Goal: Task Accomplishment & Management: Complete application form

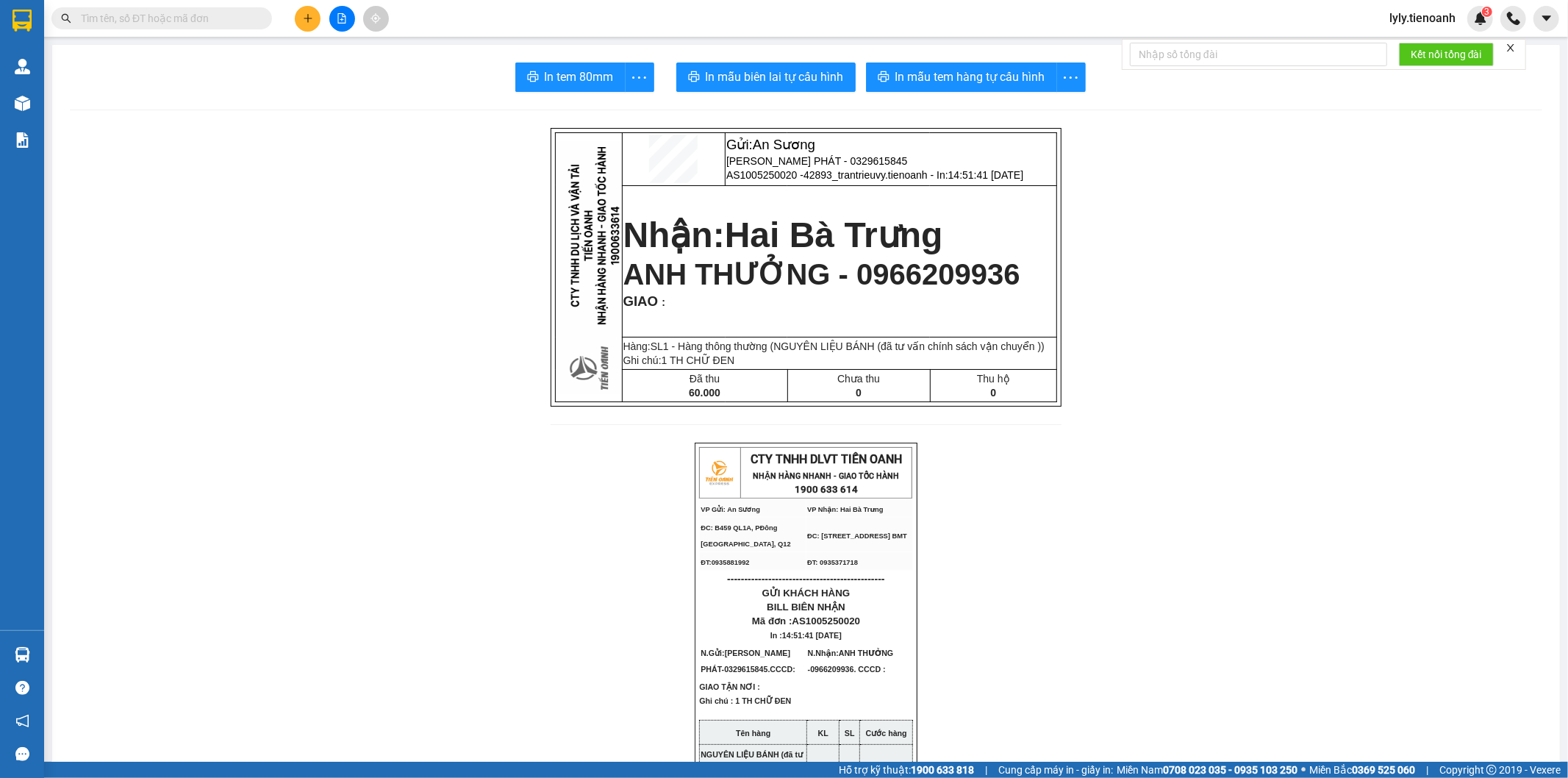
click at [181, 23] on input "text" at bounding box center [168, 18] width 173 height 16
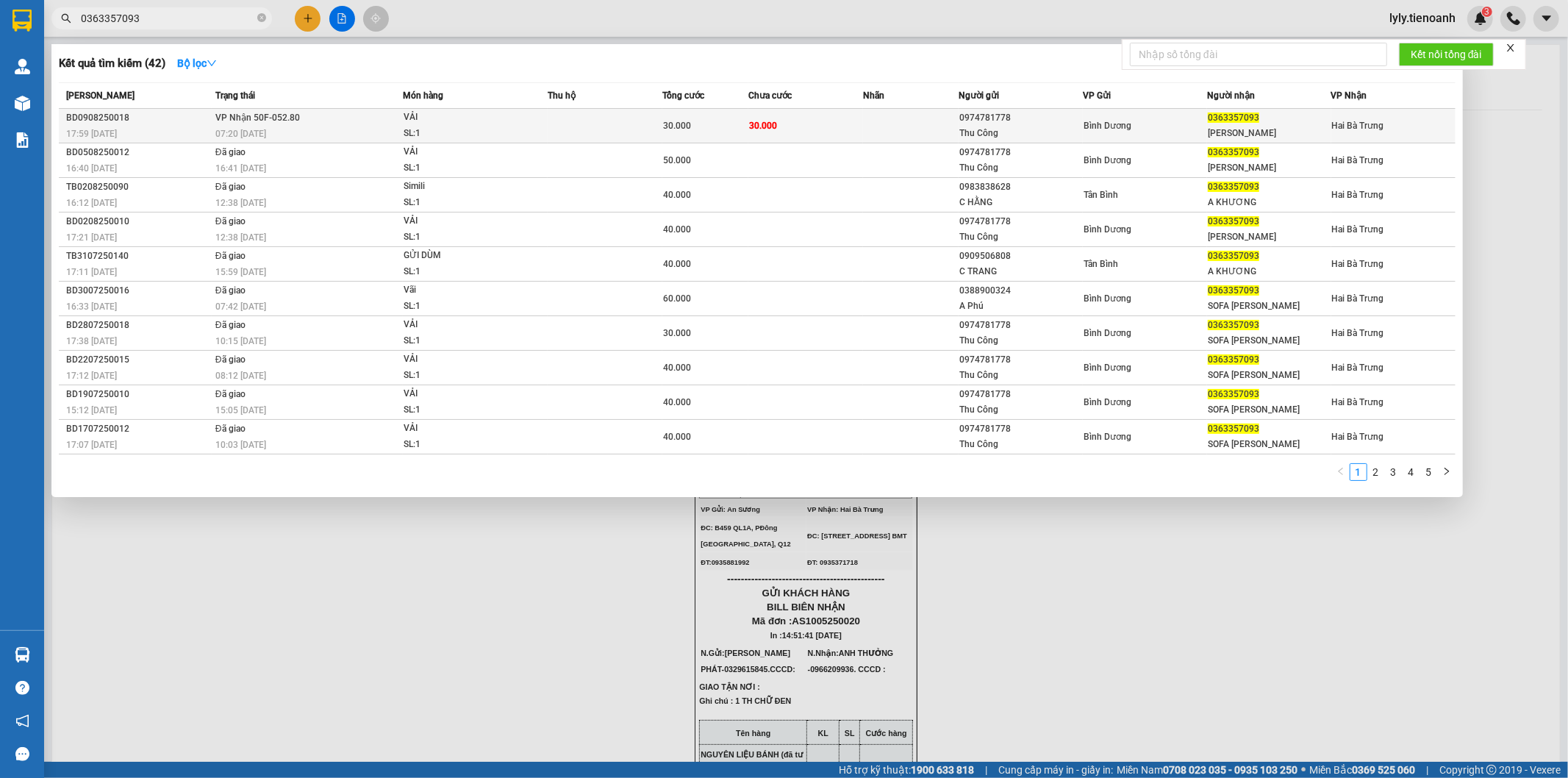
type input "0363357093"
click at [650, 125] on td at bounding box center [605, 126] width 114 height 34
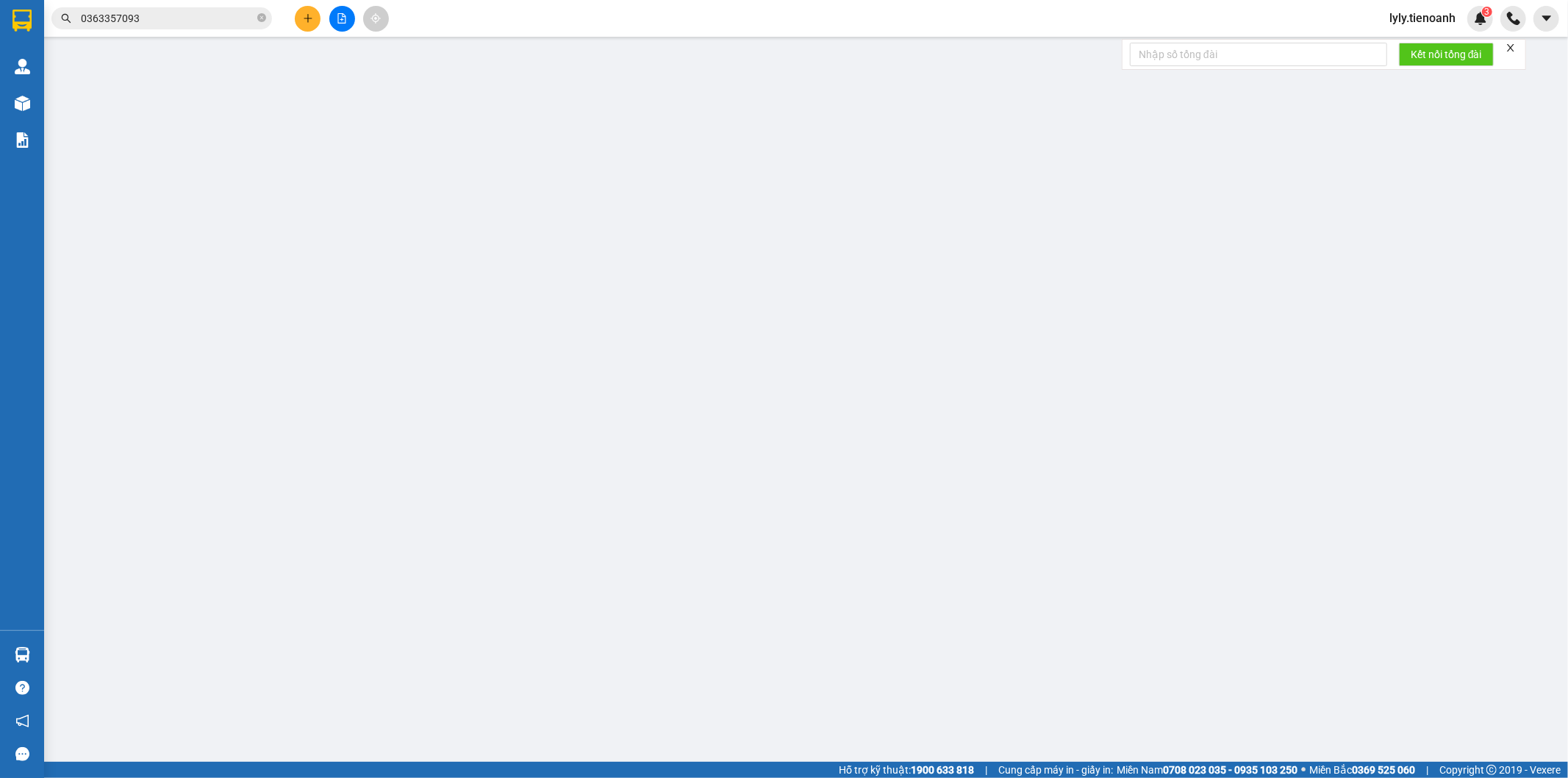
type input "0363357093"
type input "[PERSON_NAME]"
type input "0974781778"
type input "Thu Công"
type input "30.000"
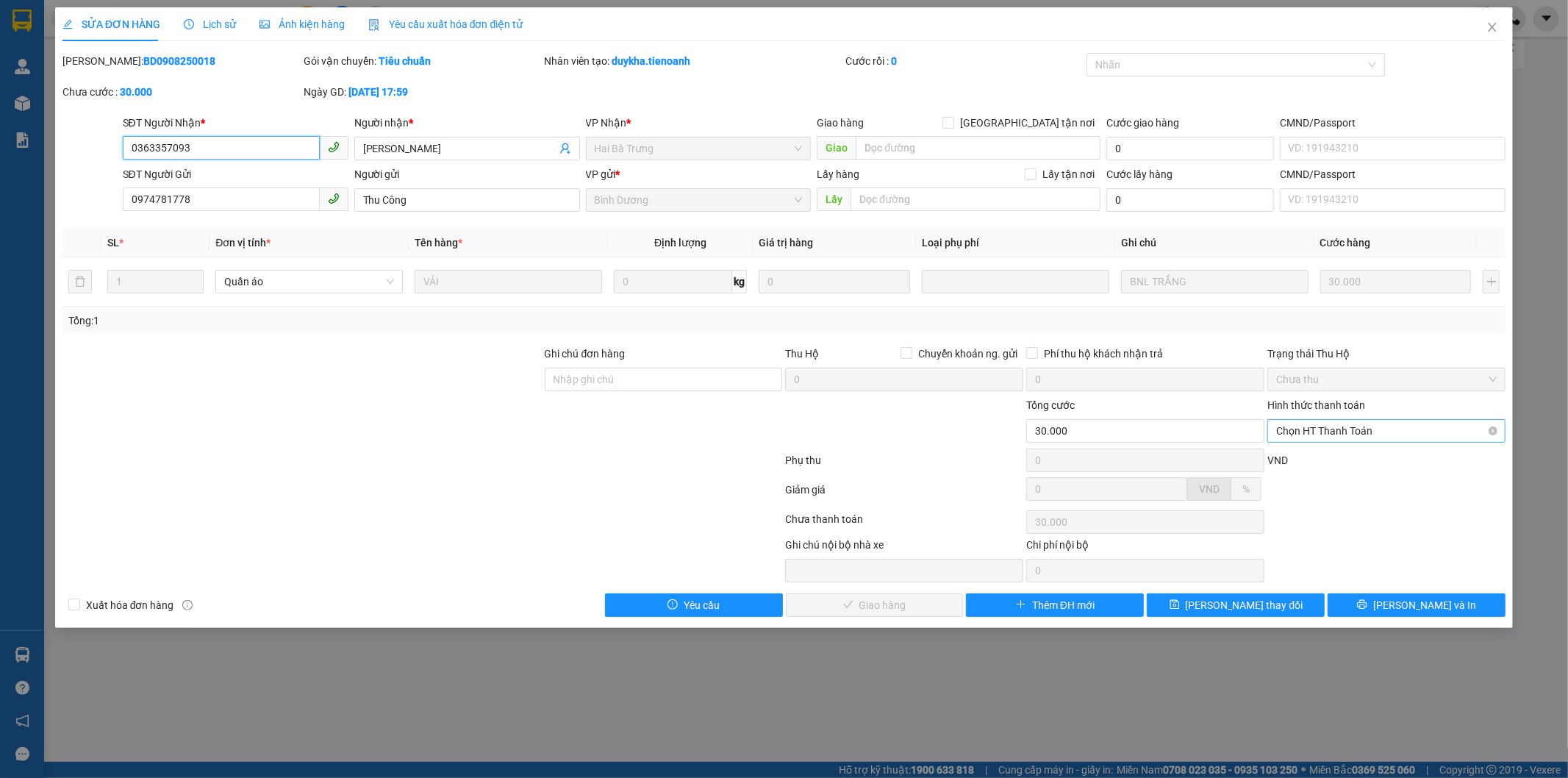
click at [1376, 432] on span "Chọn HT Thanh Toán" at bounding box center [1386, 430] width 220 height 22
click at [1373, 460] on div "Tại văn phòng" at bounding box center [1387, 460] width 220 height 16
type input "0"
click at [906, 596] on button "[PERSON_NAME] và Giao hàng" at bounding box center [874, 604] width 178 height 24
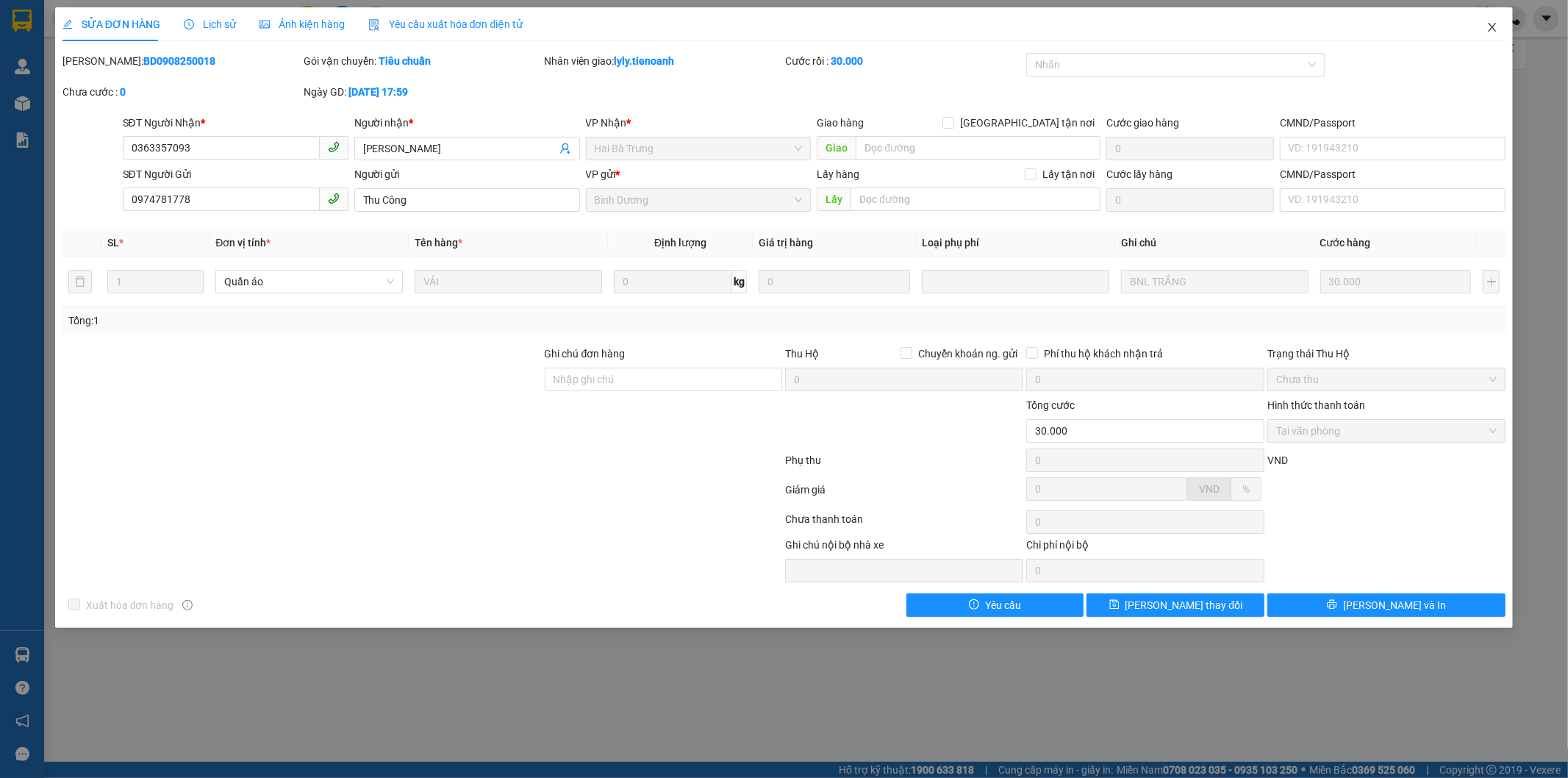
click at [1490, 27] on icon "close" at bounding box center [1492, 27] width 11 height 11
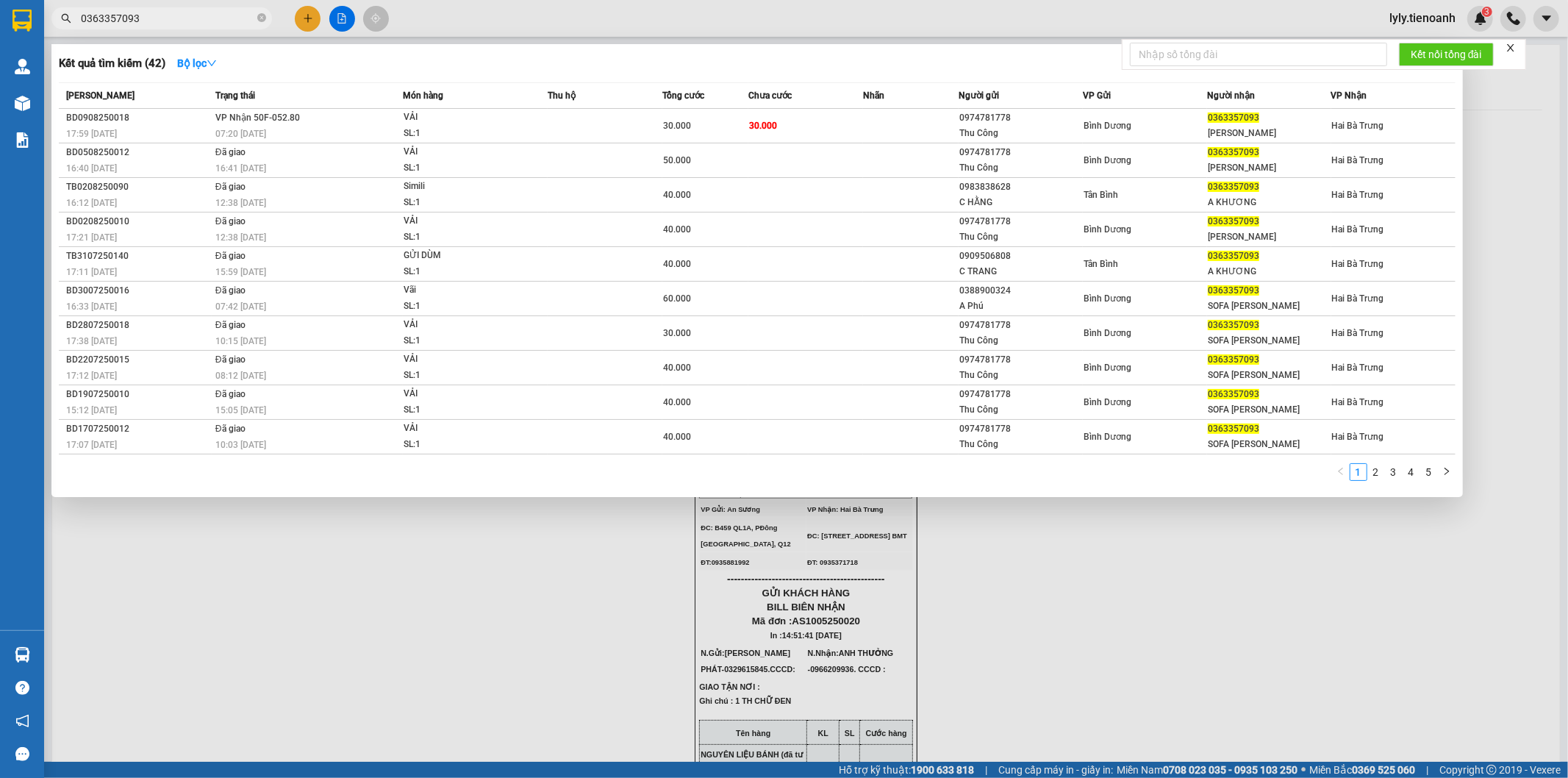
click at [222, 8] on span "0363357093" at bounding box center [161, 18] width 220 height 22
click at [929, 105] on th "Nhãn" at bounding box center [910, 95] width 95 height 26
click at [925, 111] on td at bounding box center [910, 126] width 95 height 34
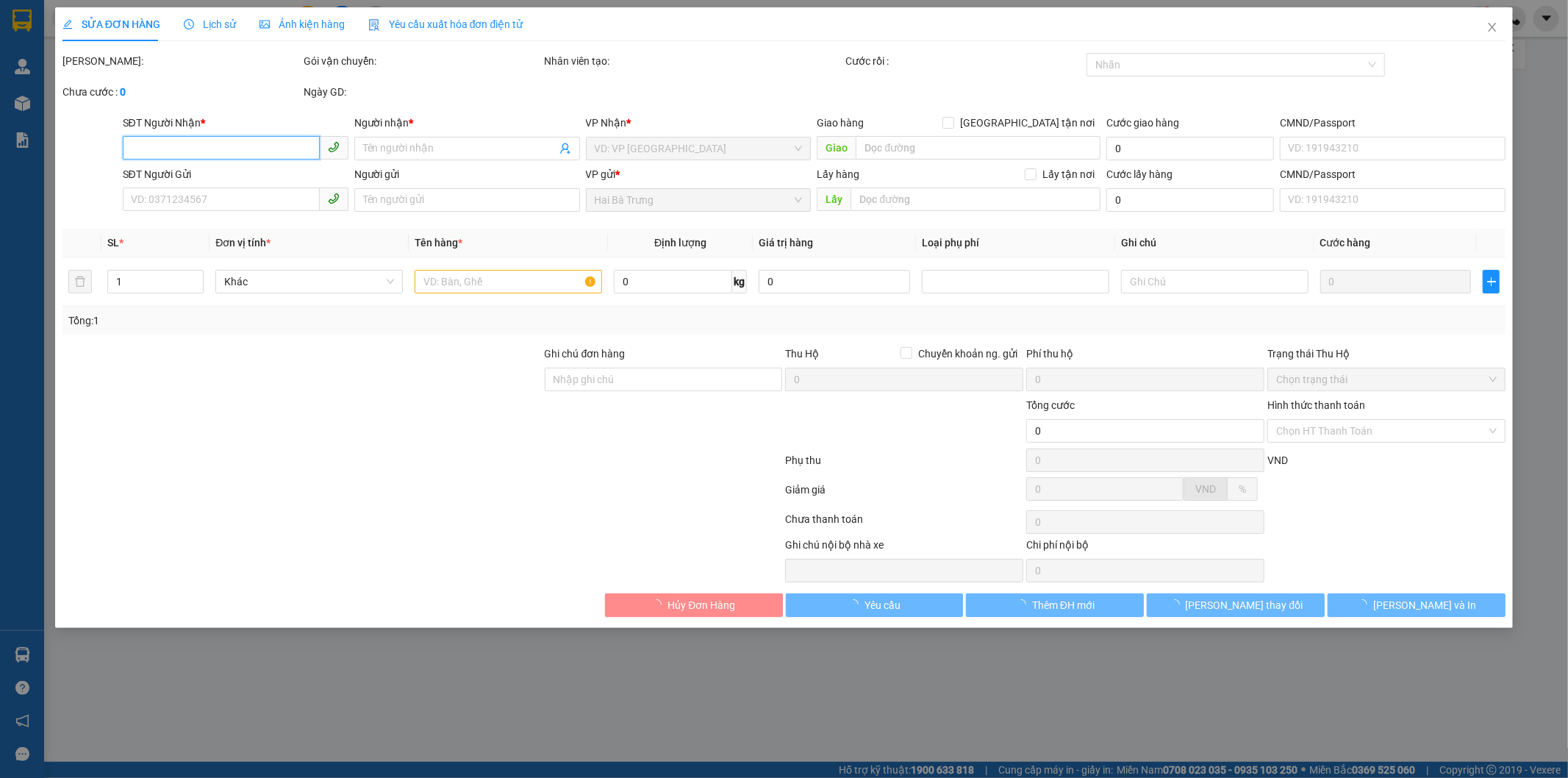
type input "0363357093"
type input "[PERSON_NAME]"
type input "0974781778"
type input "Thu Công"
type input "30.000"
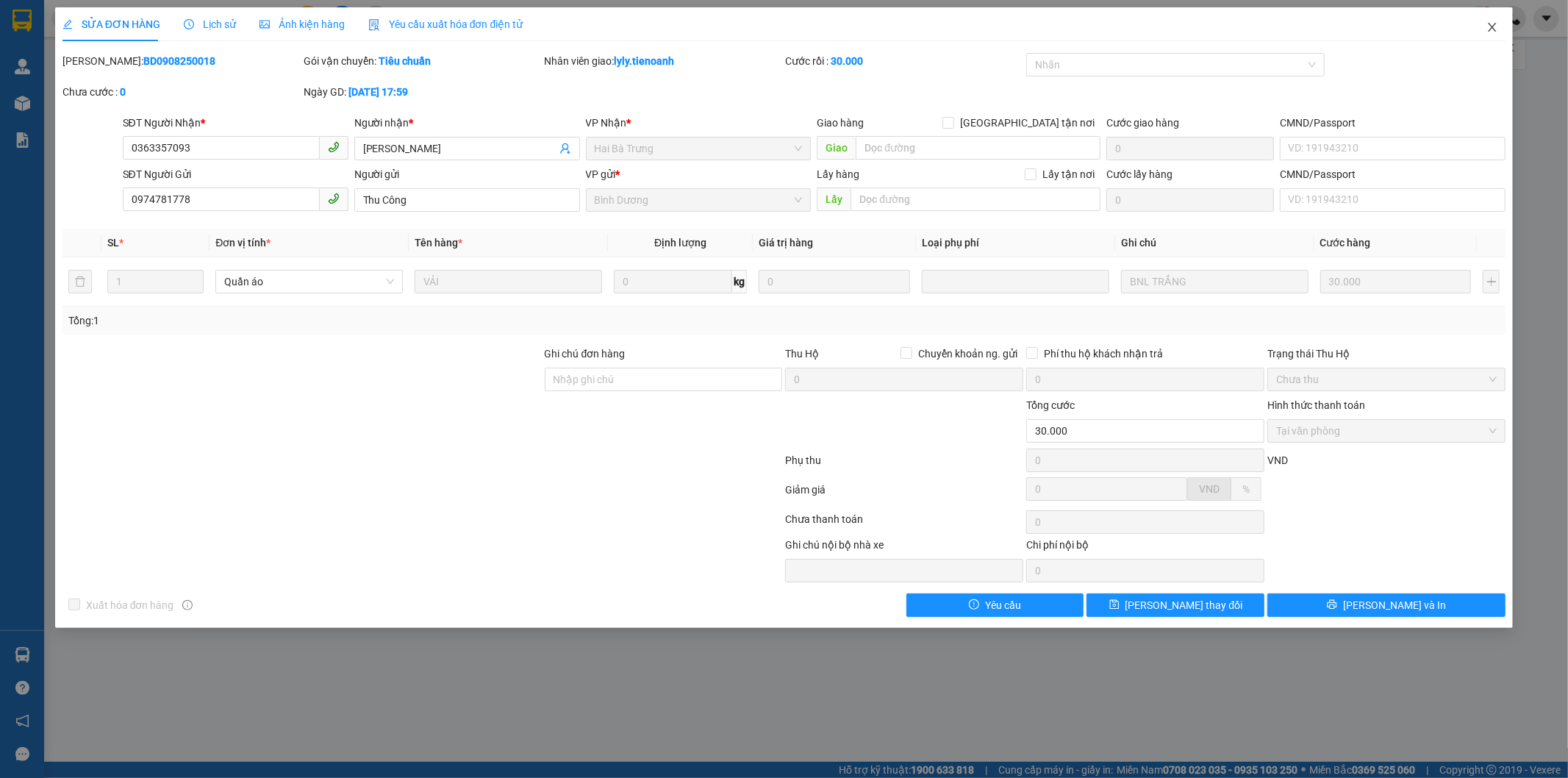
click at [1482, 31] on span "Close" at bounding box center [1492, 28] width 41 height 41
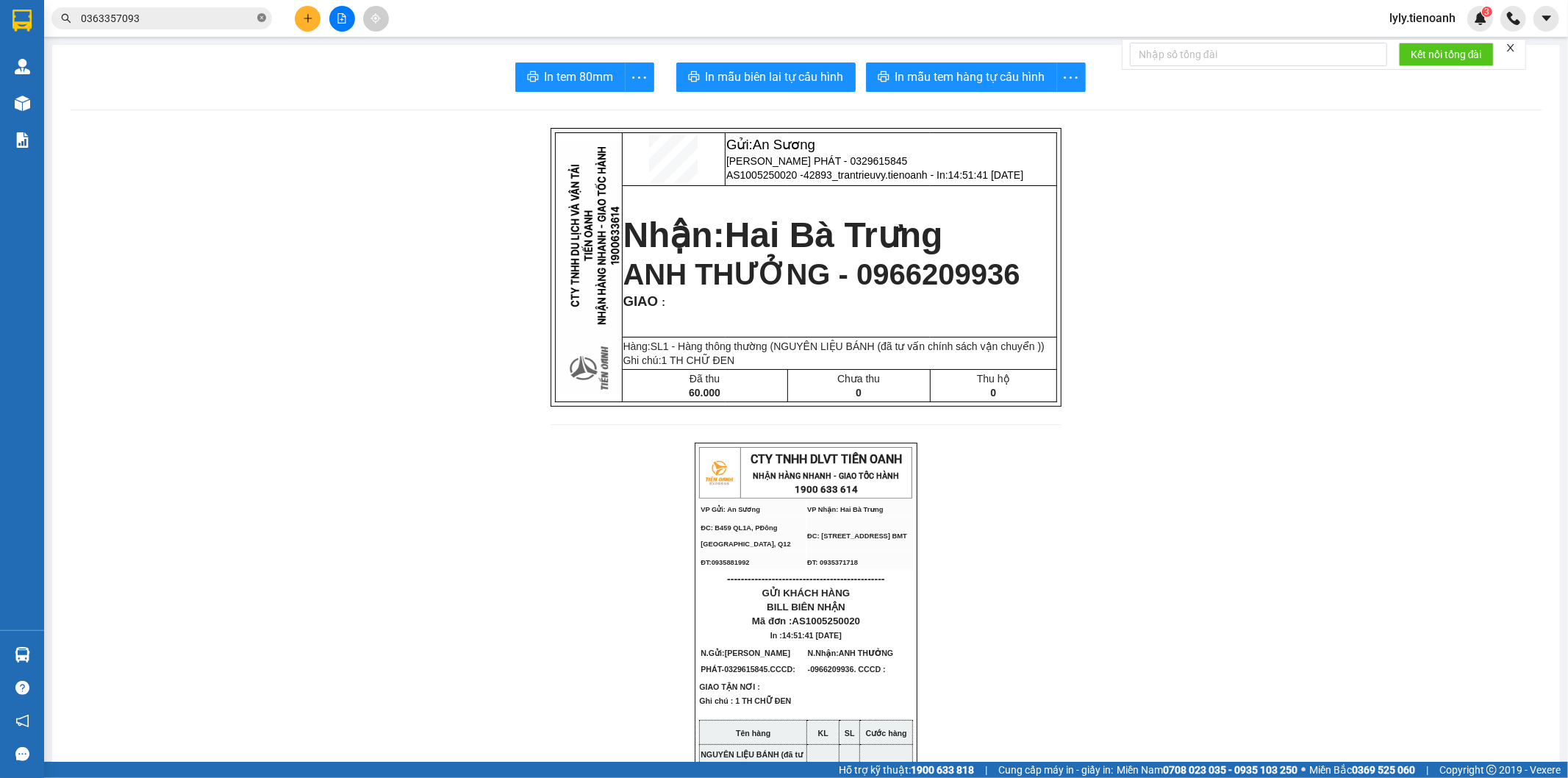
click at [262, 19] on icon "close-circle" at bounding box center [261, 17] width 9 height 9
click at [153, 24] on input "text" at bounding box center [168, 18] width 173 height 16
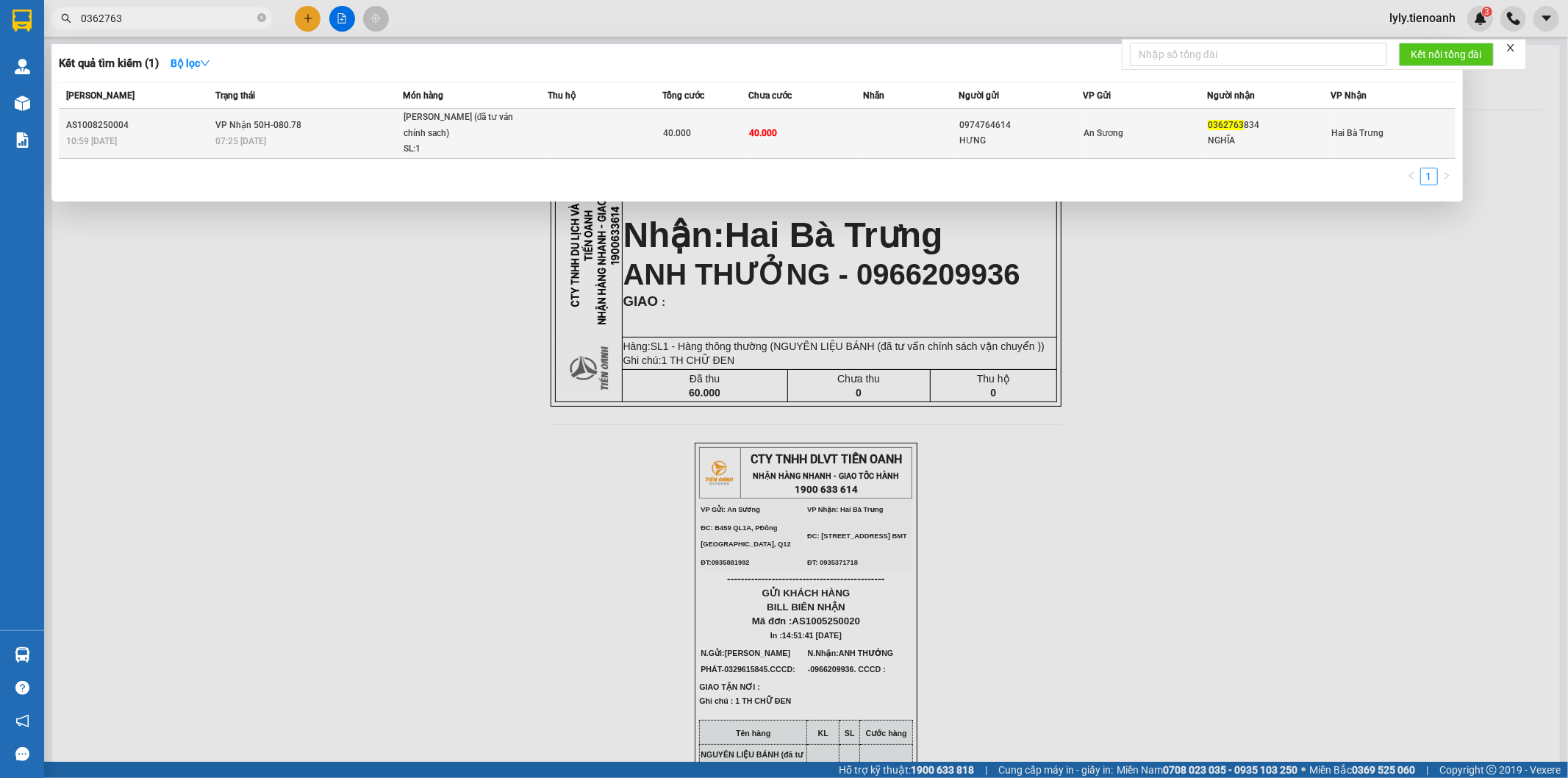
type input "0362763"
click at [1114, 134] on span "An Sương" at bounding box center [1104, 133] width 40 height 10
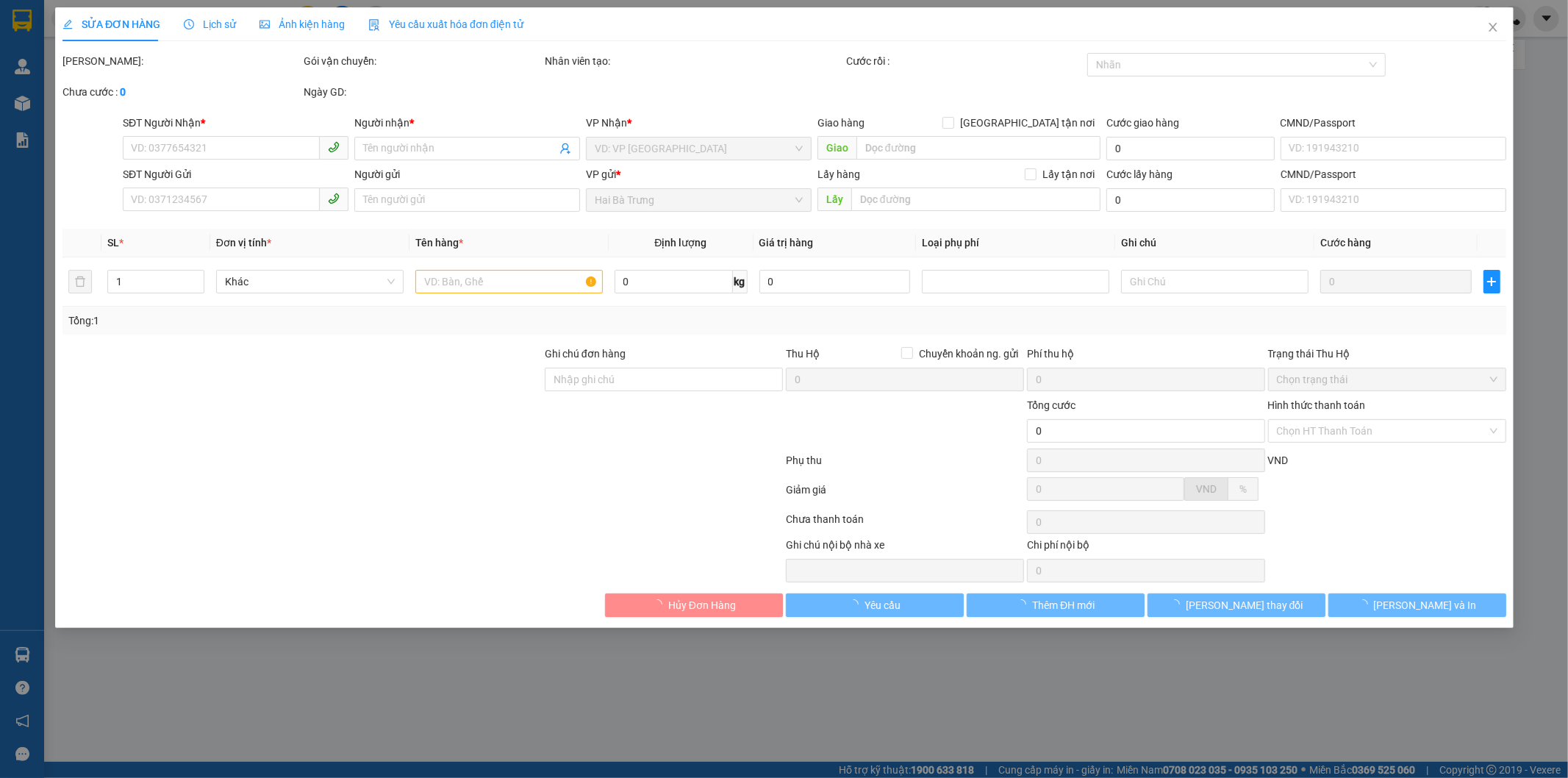
type input "0362763834"
type input "NGHĨA"
type input "0974764614"
type input "HƯNG"
type input "40.000"
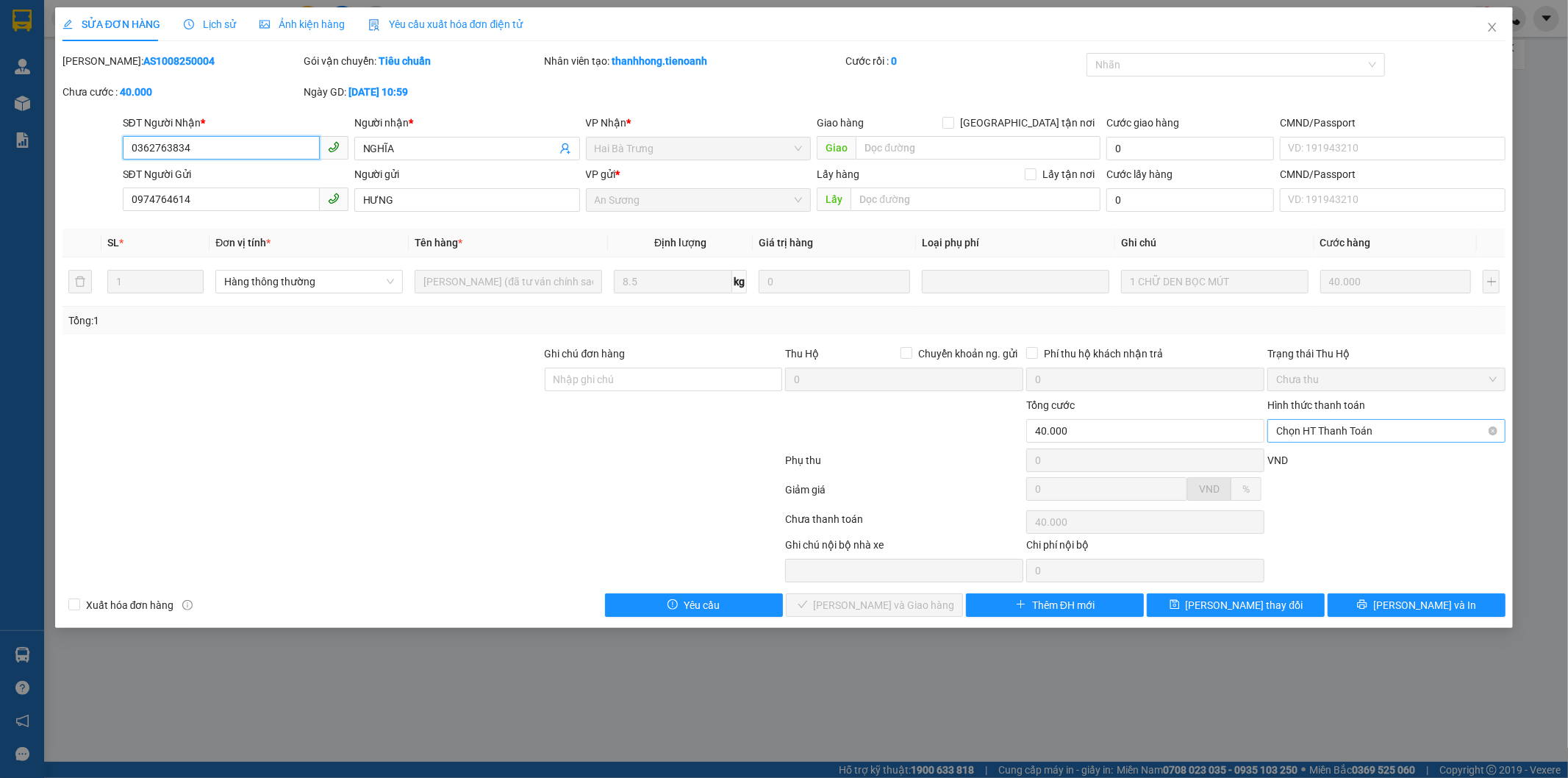
click at [1354, 434] on span "Chọn HT Thanh Toán" at bounding box center [1386, 430] width 220 height 22
click at [1350, 455] on div "Tại văn phòng" at bounding box center [1387, 460] width 220 height 16
type input "0"
click at [846, 601] on span "[PERSON_NAME] và Giao hàng" at bounding box center [885, 604] width 141 height 16
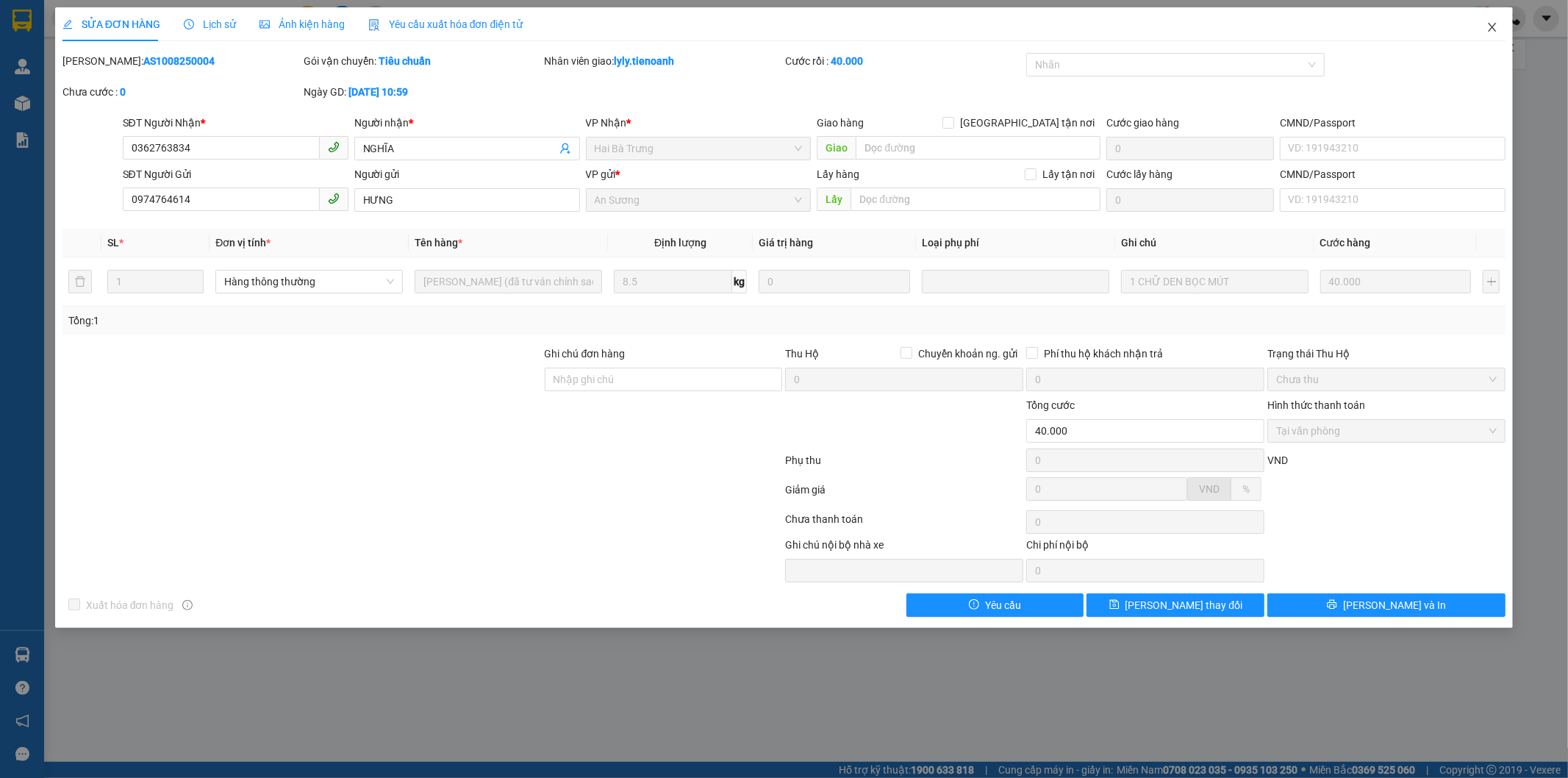
click at [1498, 24] on span "Close" at bounding box center [1492, 28] width 41 height 41
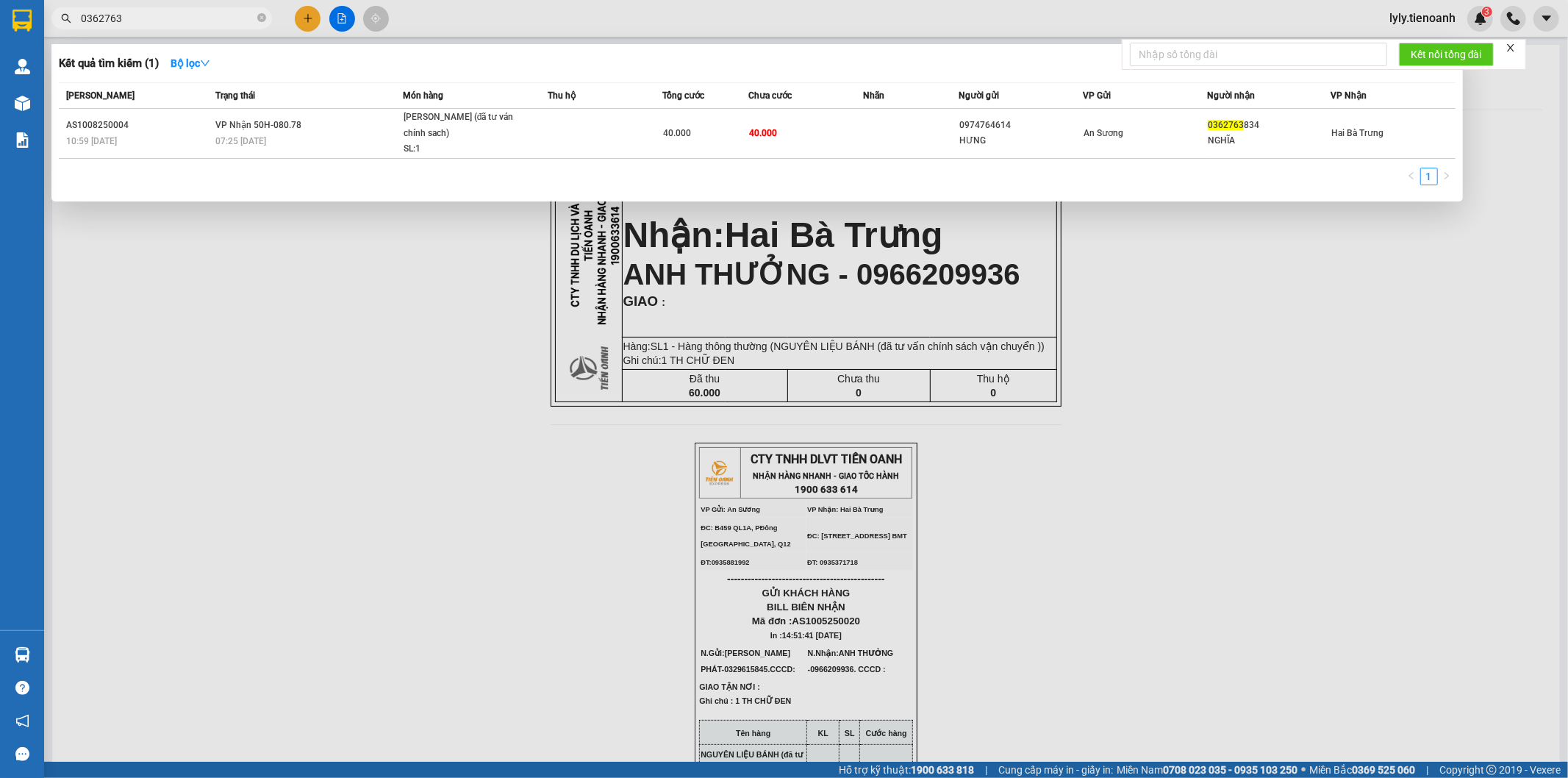
click at [164, 26] on input "0362763" at bounding box center [168, 18] width 173 height 16
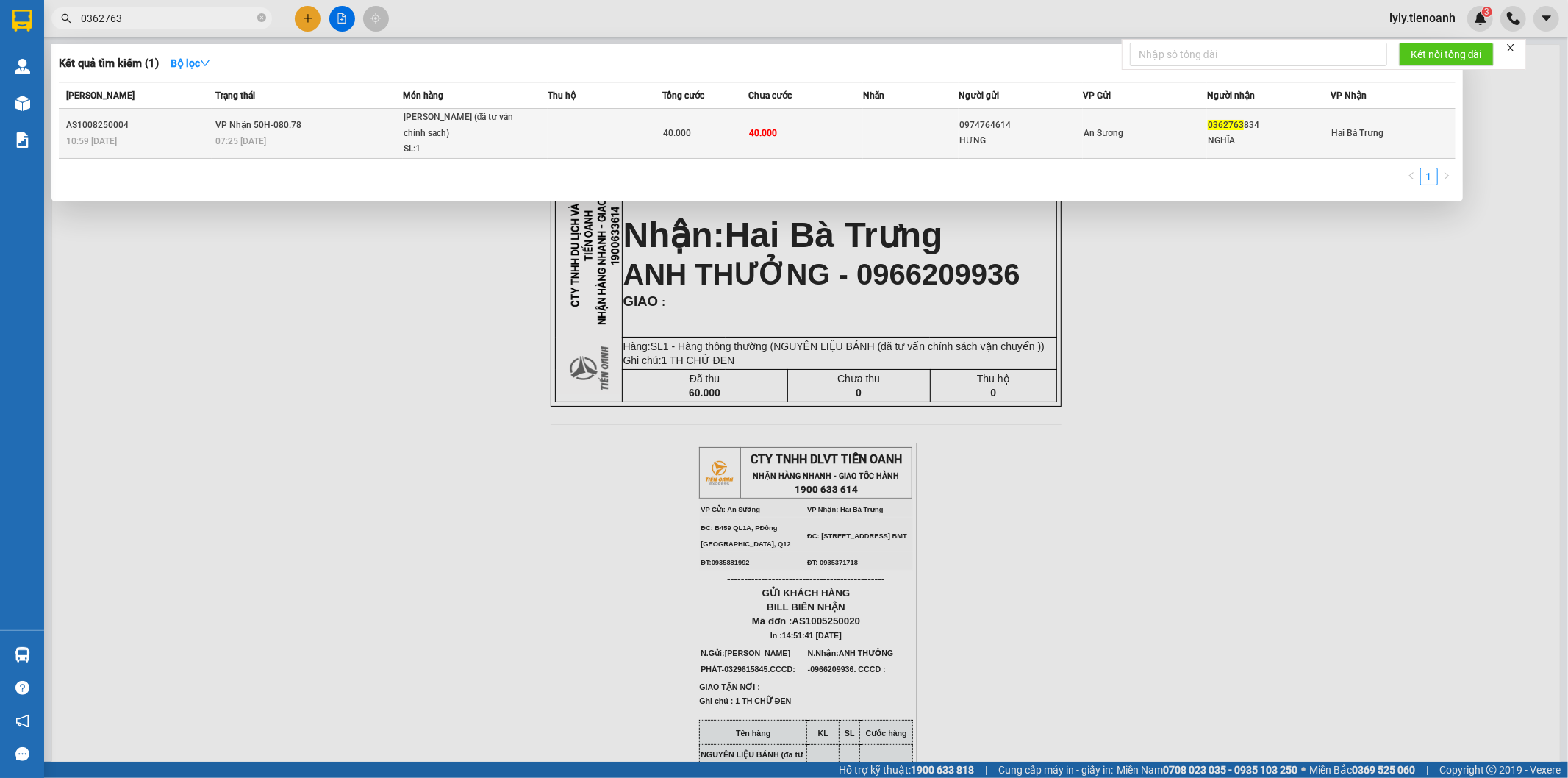
click at [738, 123] on td "40.000" at bounding box center [705, 133] width 86 height 50
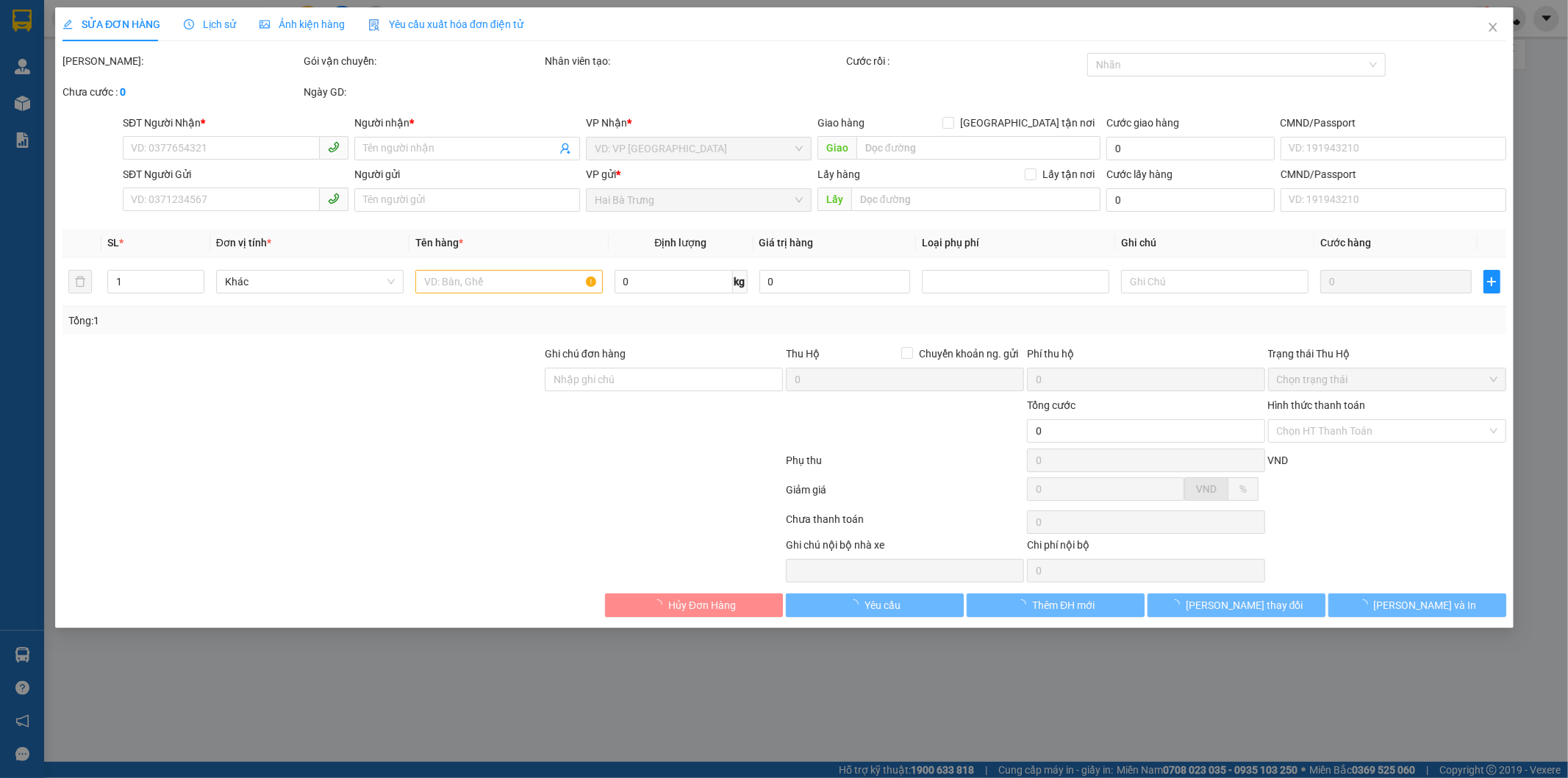
type input "0362763834"
type input "NGHĨA"
type input "0974764614"
type input "HƯNG"
type input "40.000"
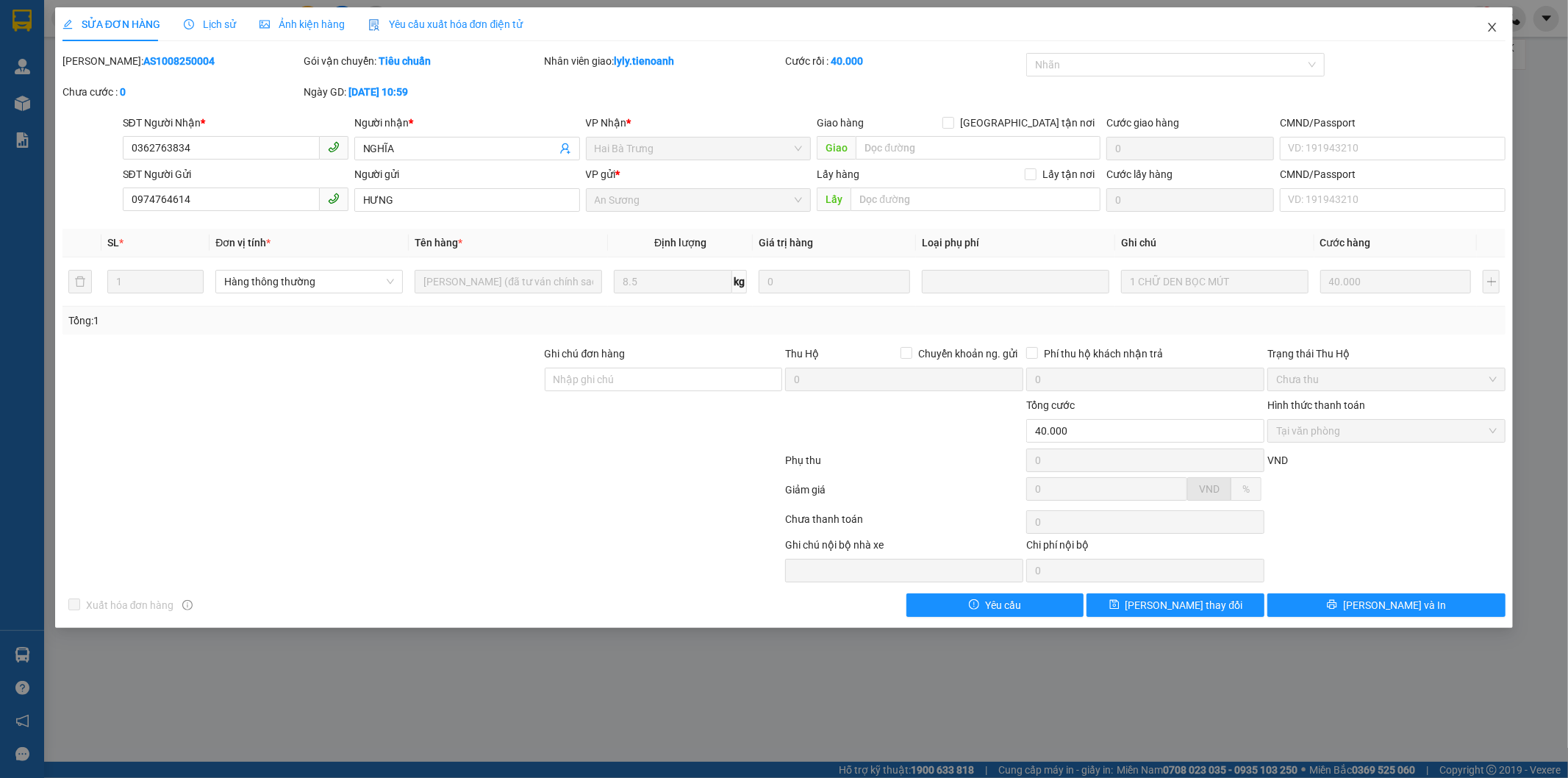
click at [1490, 28] on icon "close" at bounding box center [1492, 27] width 11 height 11
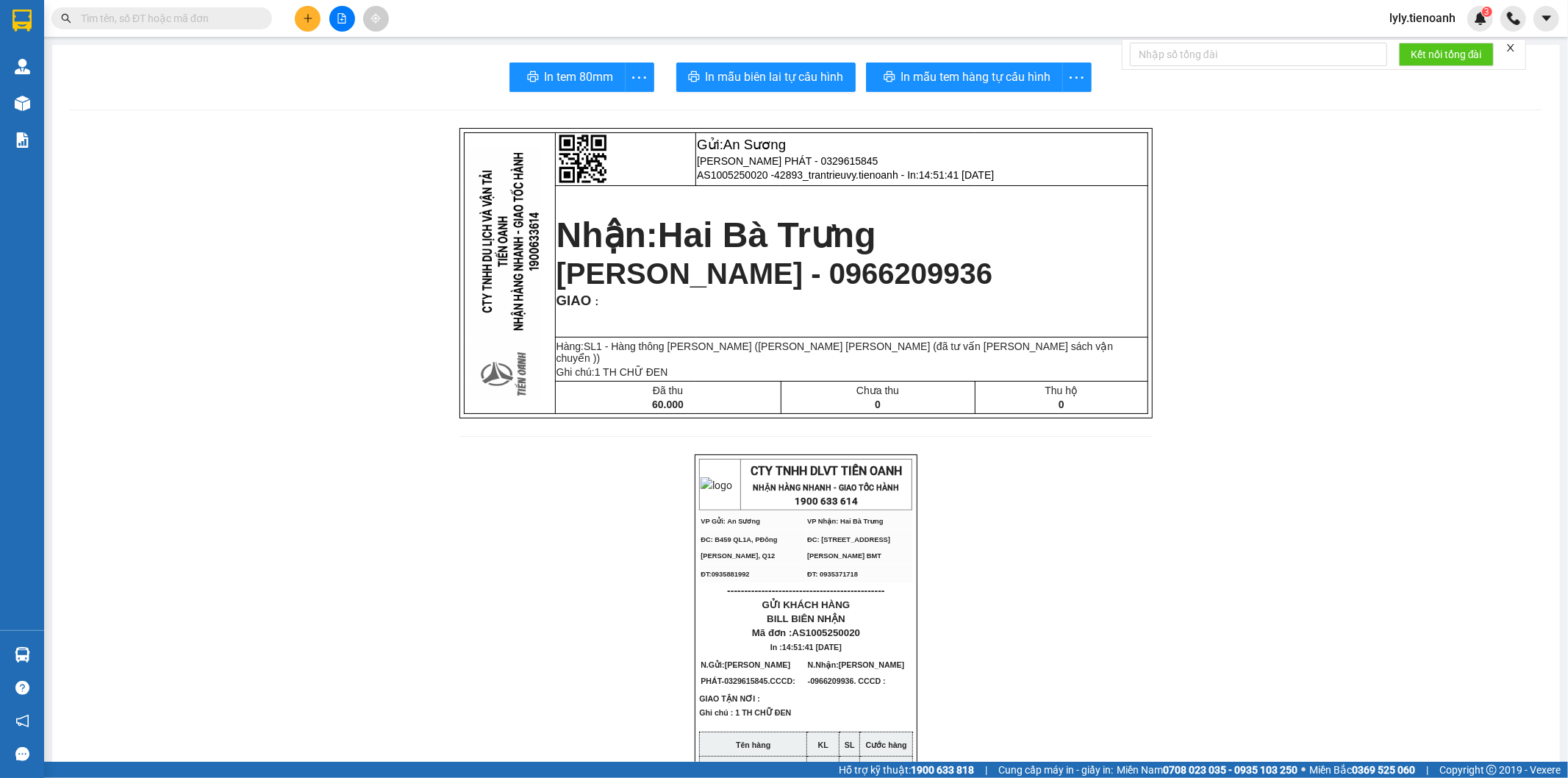
click at [214, 24] on input "text" at bounding box center [168, 18] width 173 height 16
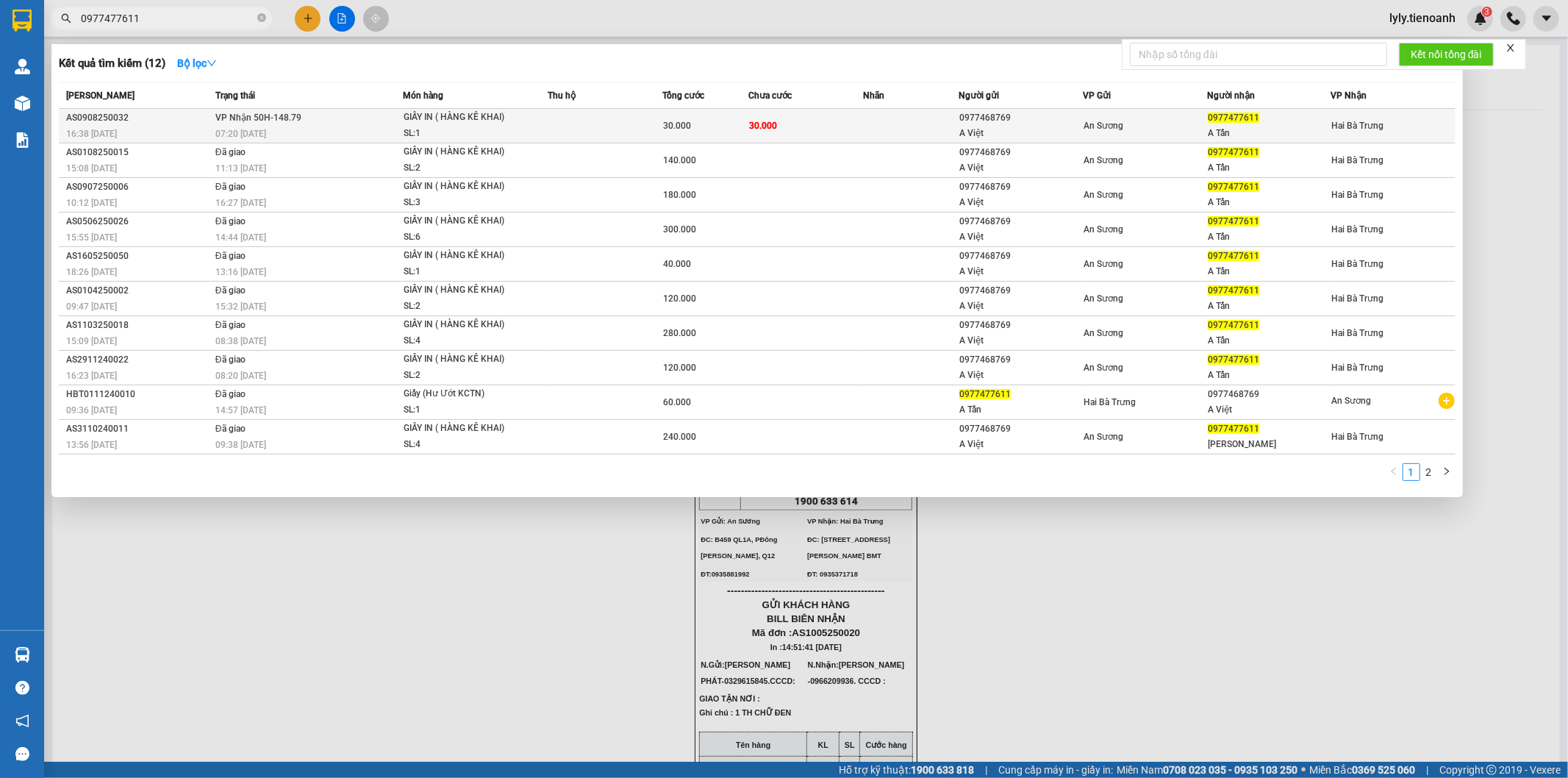
type input "0977477611"
click at [746, 125] on div "30.000" at bounding box center [705, 125] width 85 height 16
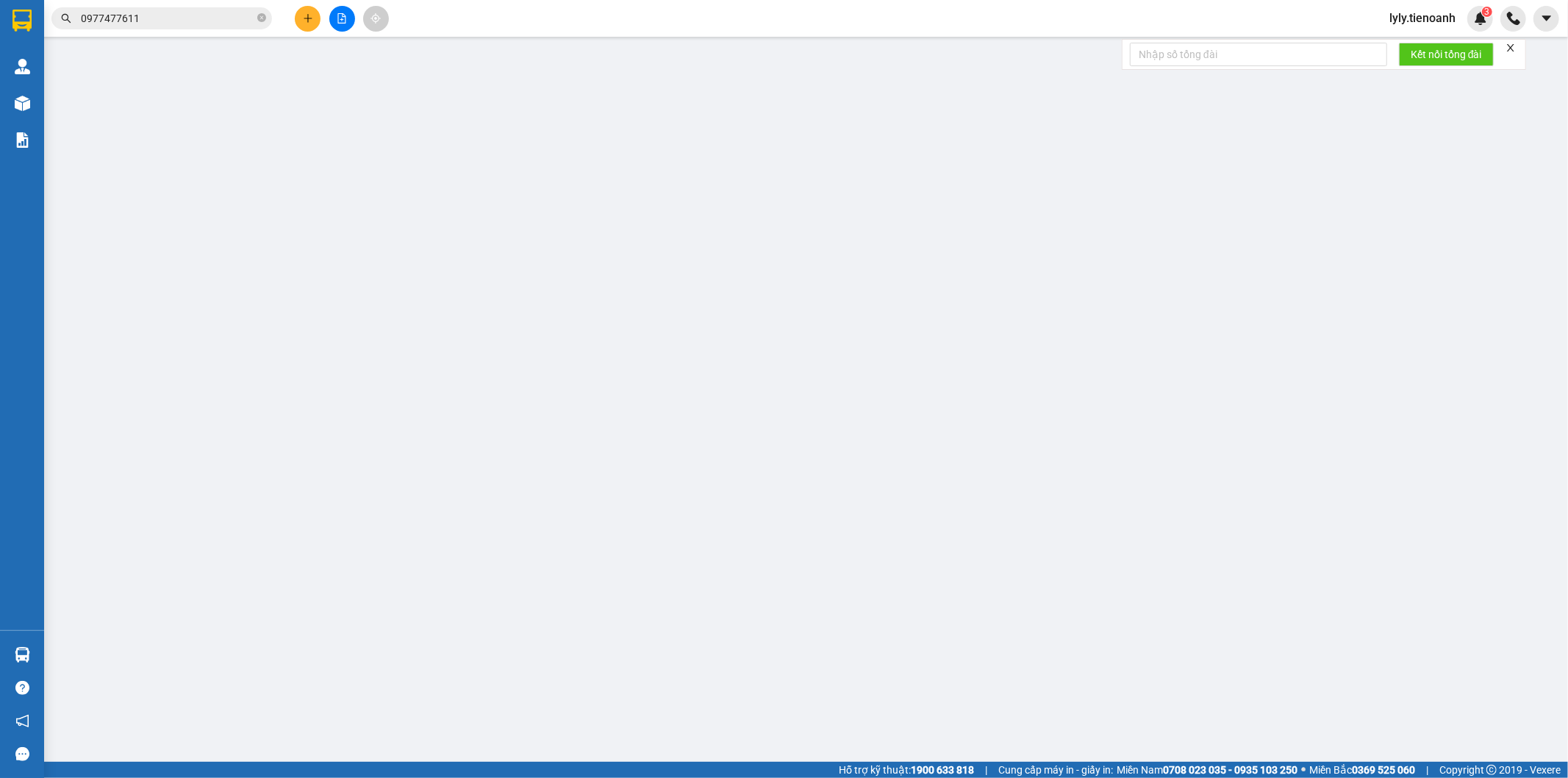
type input "0977477611"
type input "A Tấn"
type input "0977468769"
type input "A Việt"
type input "30.000"
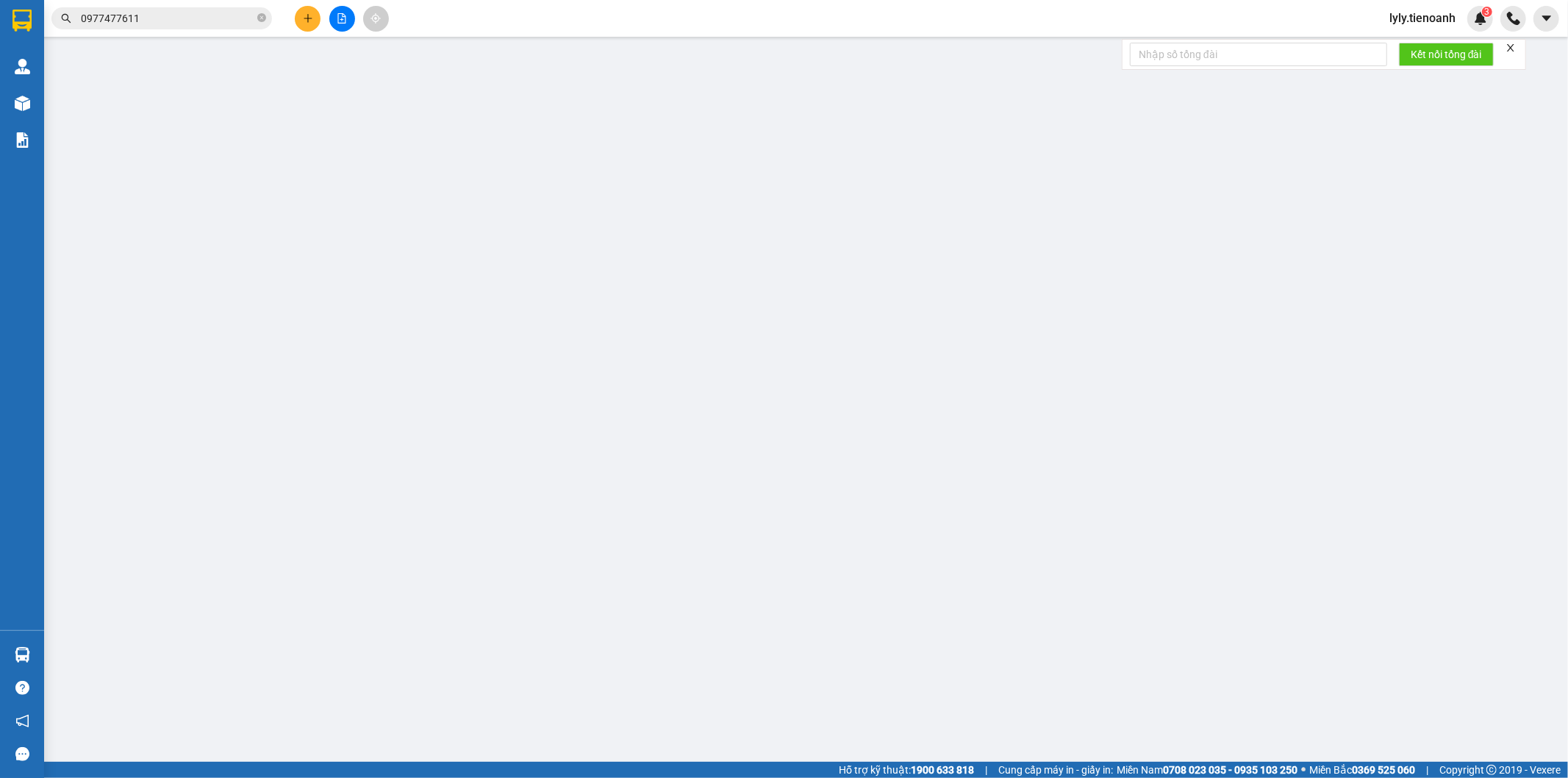
type input "30.000"
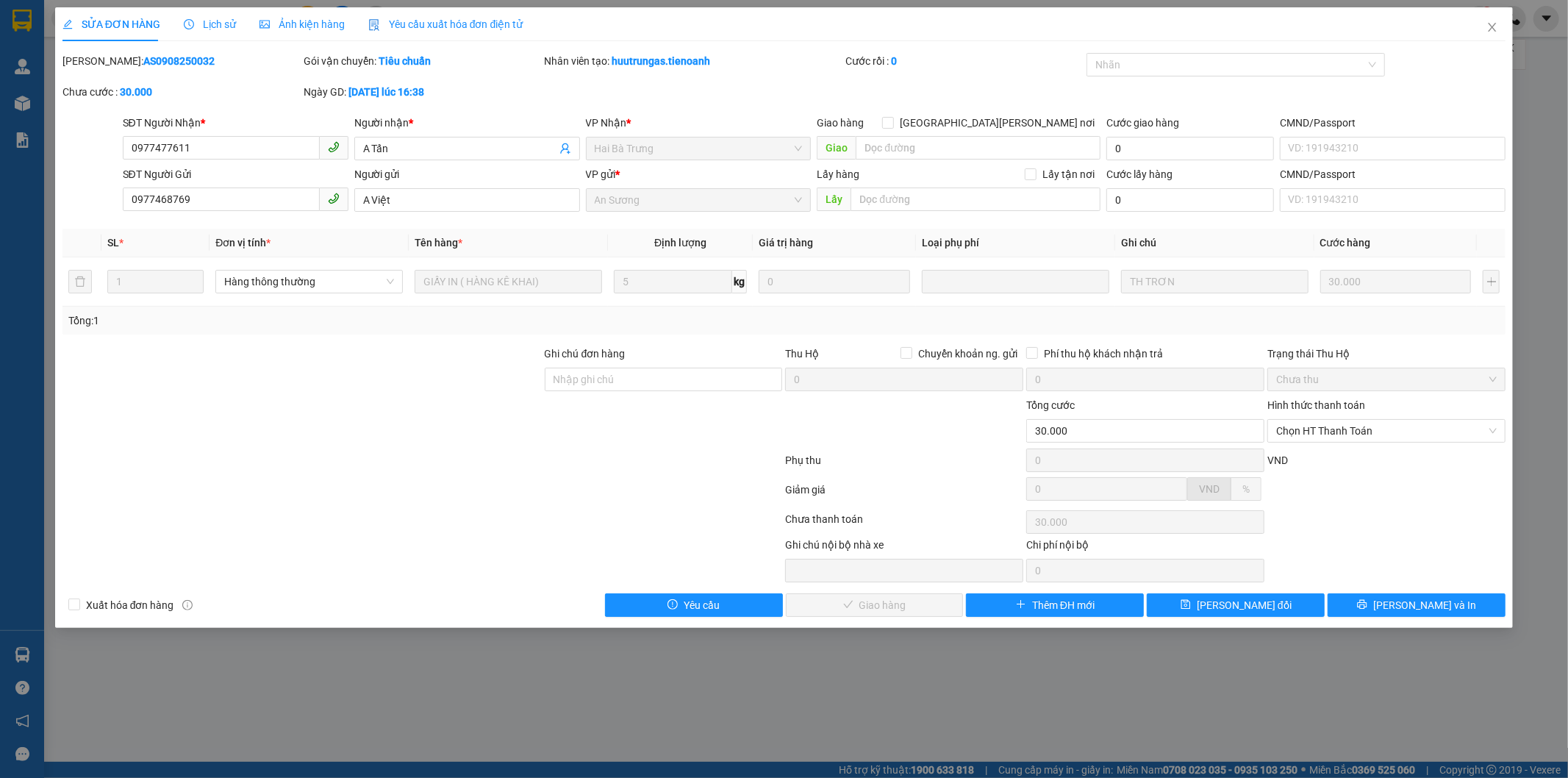
click at [1406, 619] on div "SỬA ĐƠN HÀNG Lịch sử Ảnh kiện hàng Yêu cầu xuất hóa đơn điện tử Total Paid Fee …" at bounding box center [784, 317] width 1458 height 621
click at [1434, 600] on span "[PERSON_NAME] và In" at bounding box center [1425, 604] width 103 height 16
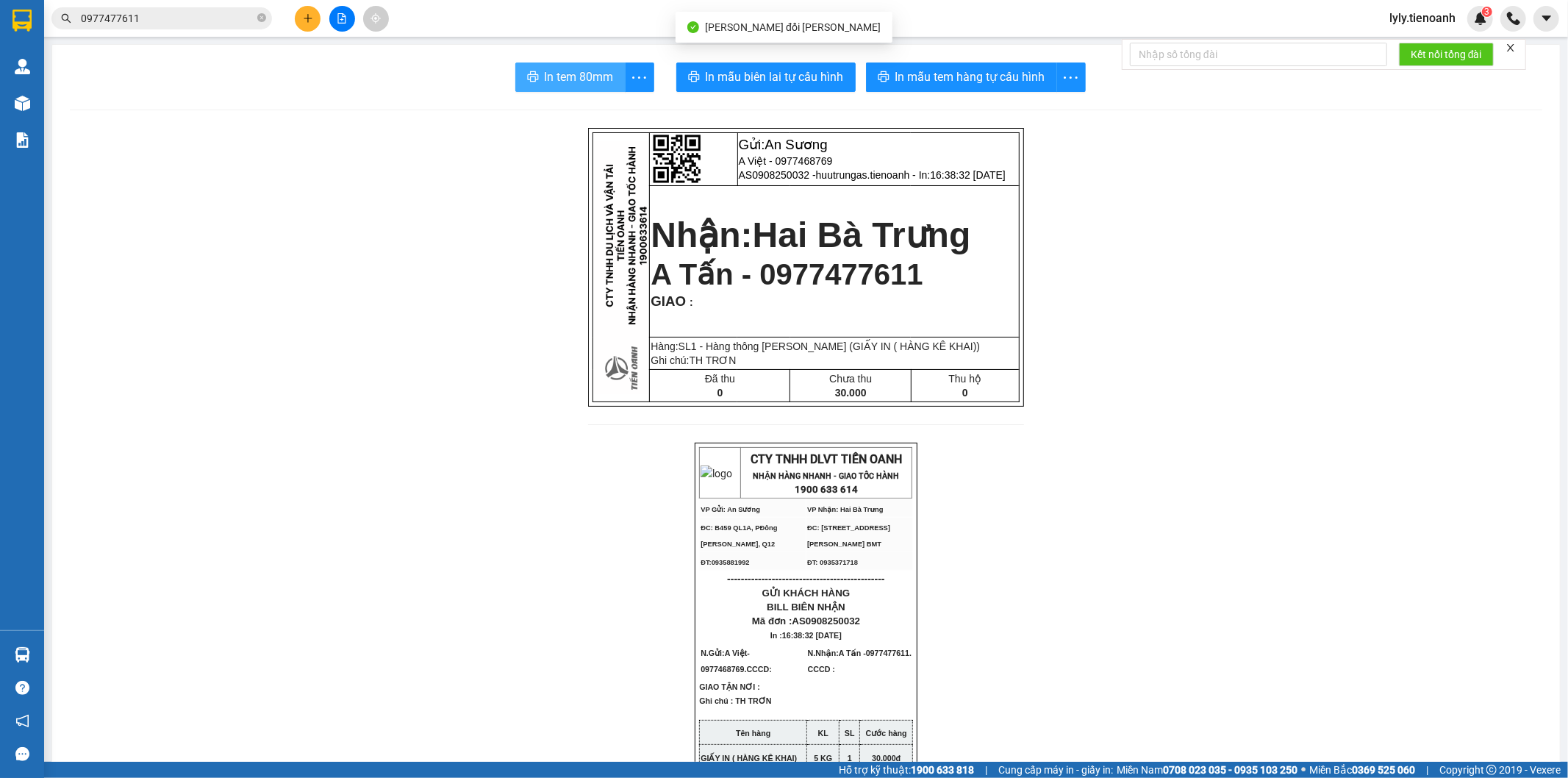
click at [591, 73] on span "In tem 80mm" at bounding box center [579, 76] width 69 height 18
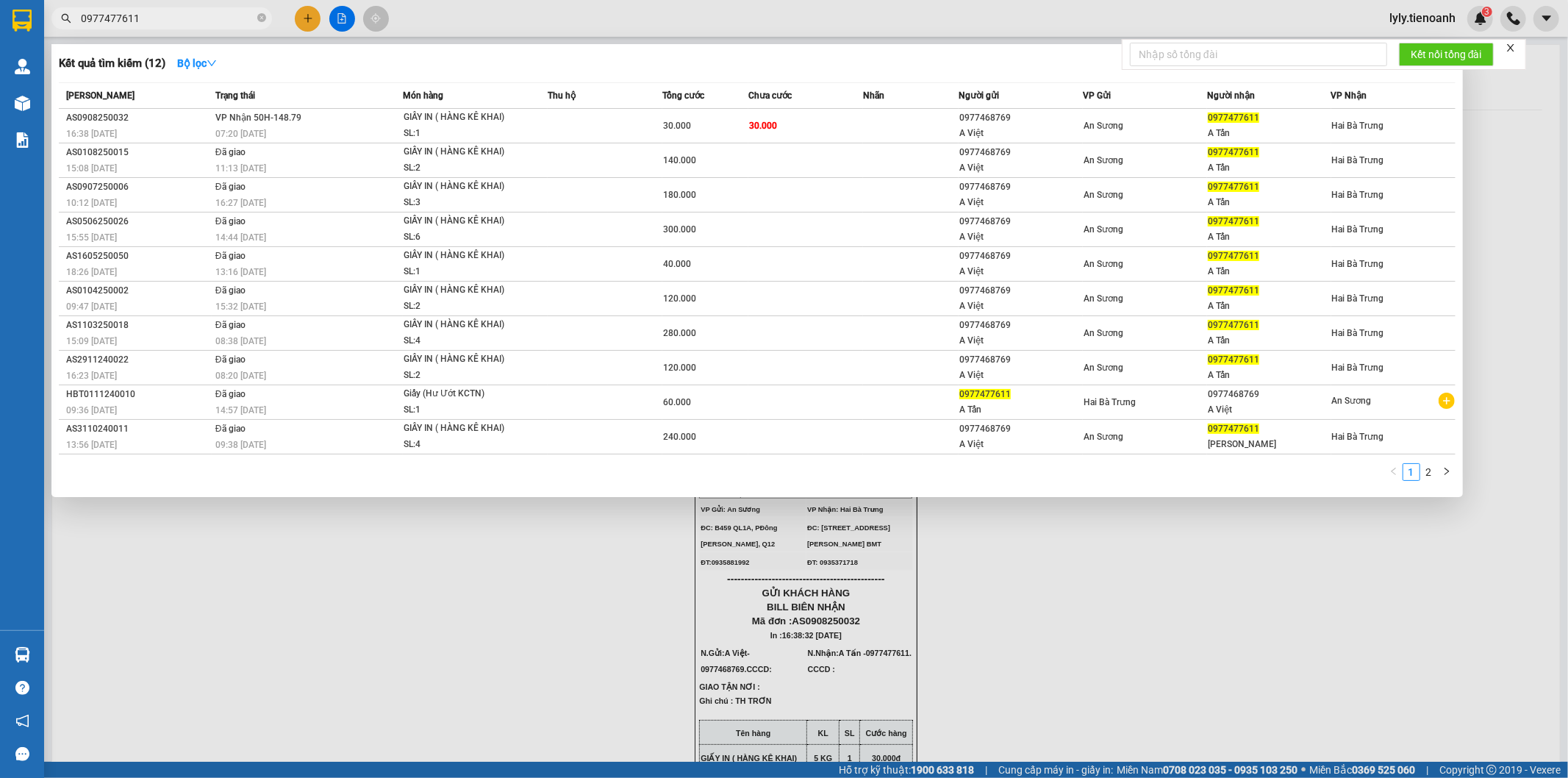
click at [190, 21] on input "0977477611" at bounding box center [168, 18] width 173 height 16
click at [813, 116] on td "30.000" at bounding box center [805, 126] width 114 height 34
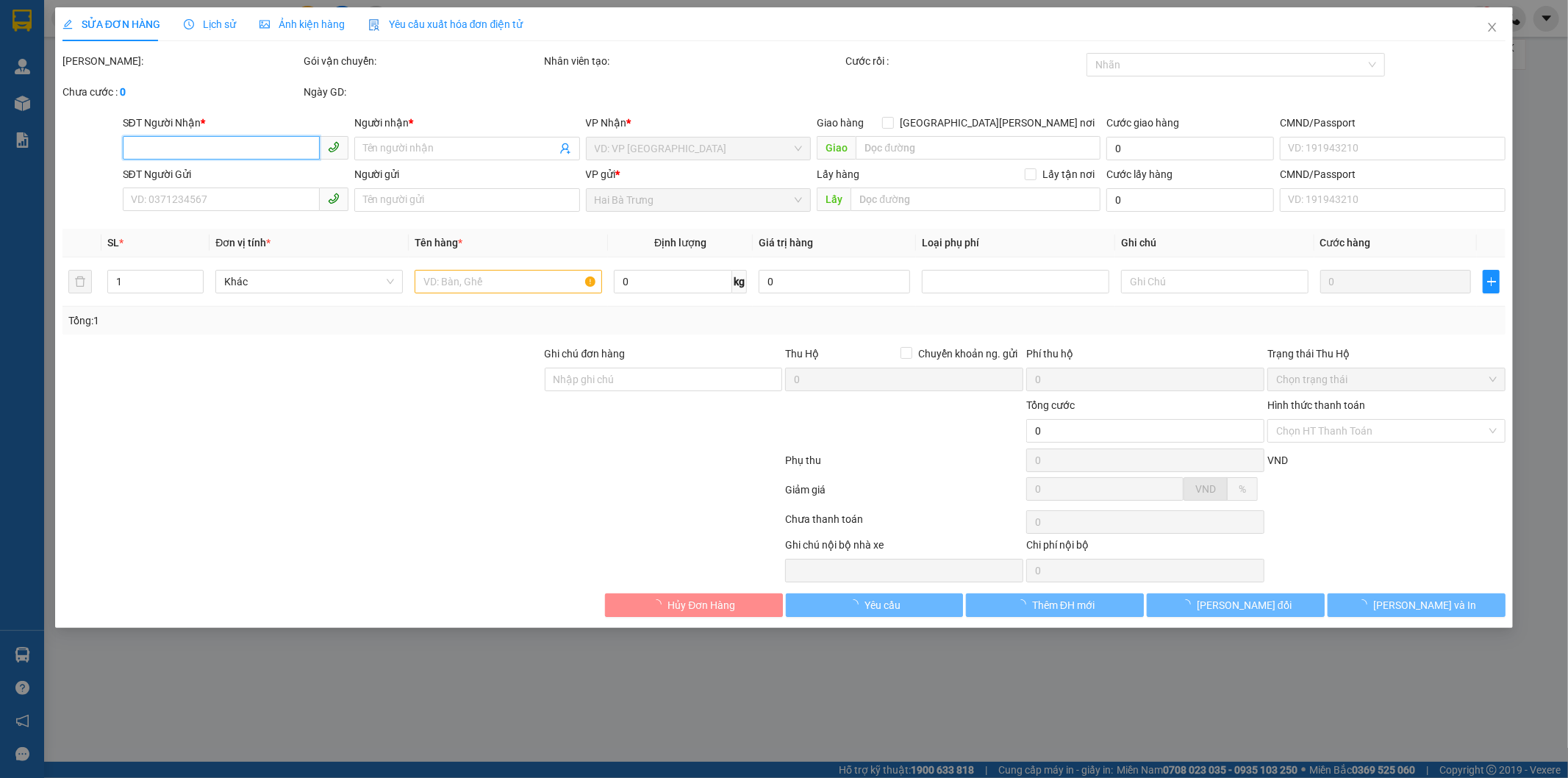
type input "0977477611"
type input "A Tấn"
type input "0977468769"
type input "A Việt"
type input "30.000"
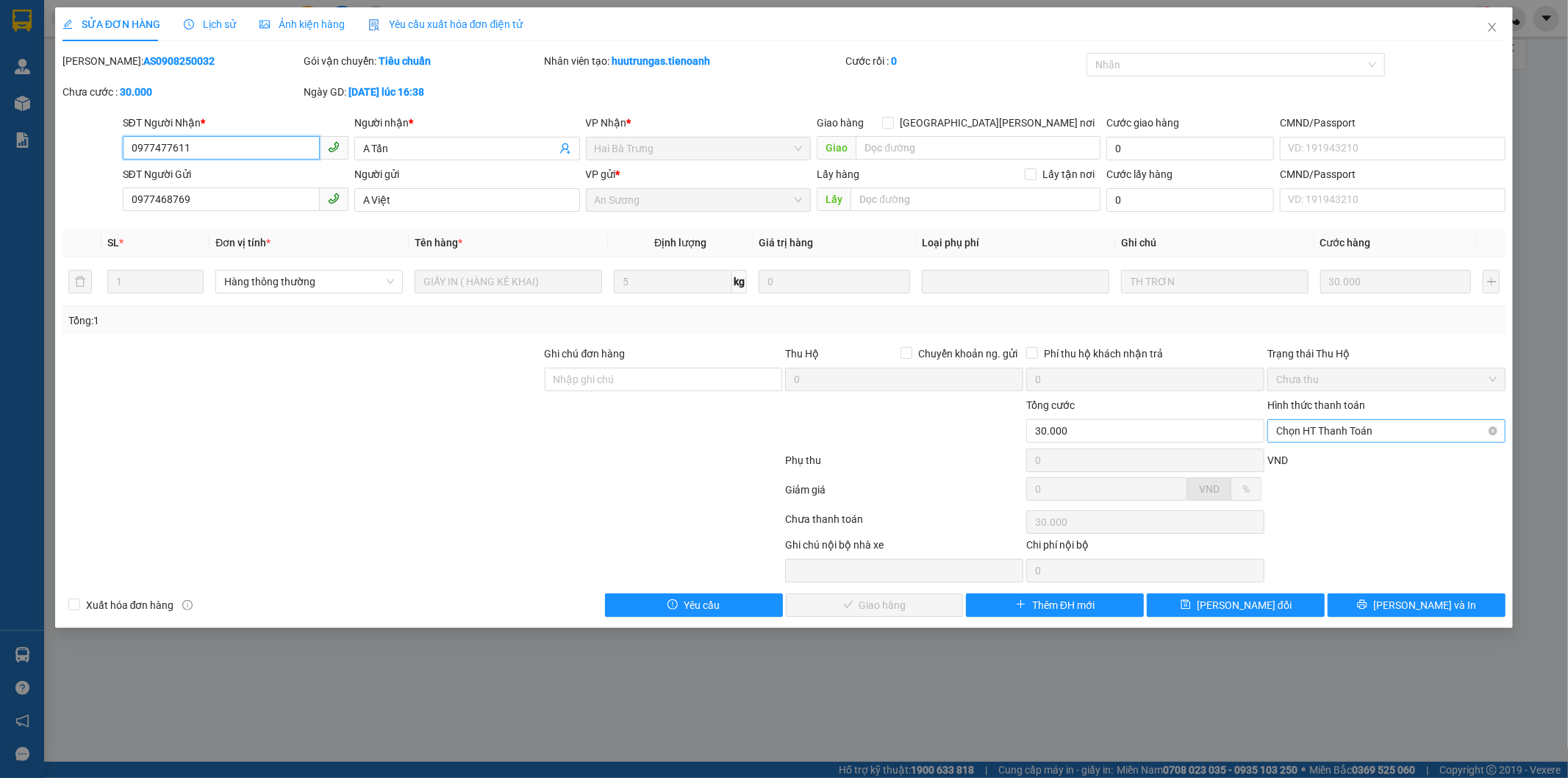
click at [1344, 431] on span "Chọn HT Thanh Toán" at bounding box center [1386, 430] width 220 height 22
click at [1348, 454] on div "Tại văn phòng" at bounding box center [1387, 460] width 220 height 16
type input "0"
click at [930, 603] on button "[PERSON_NAME] và Giao hàng" at bounding box center [874, 604] width 178 height 24
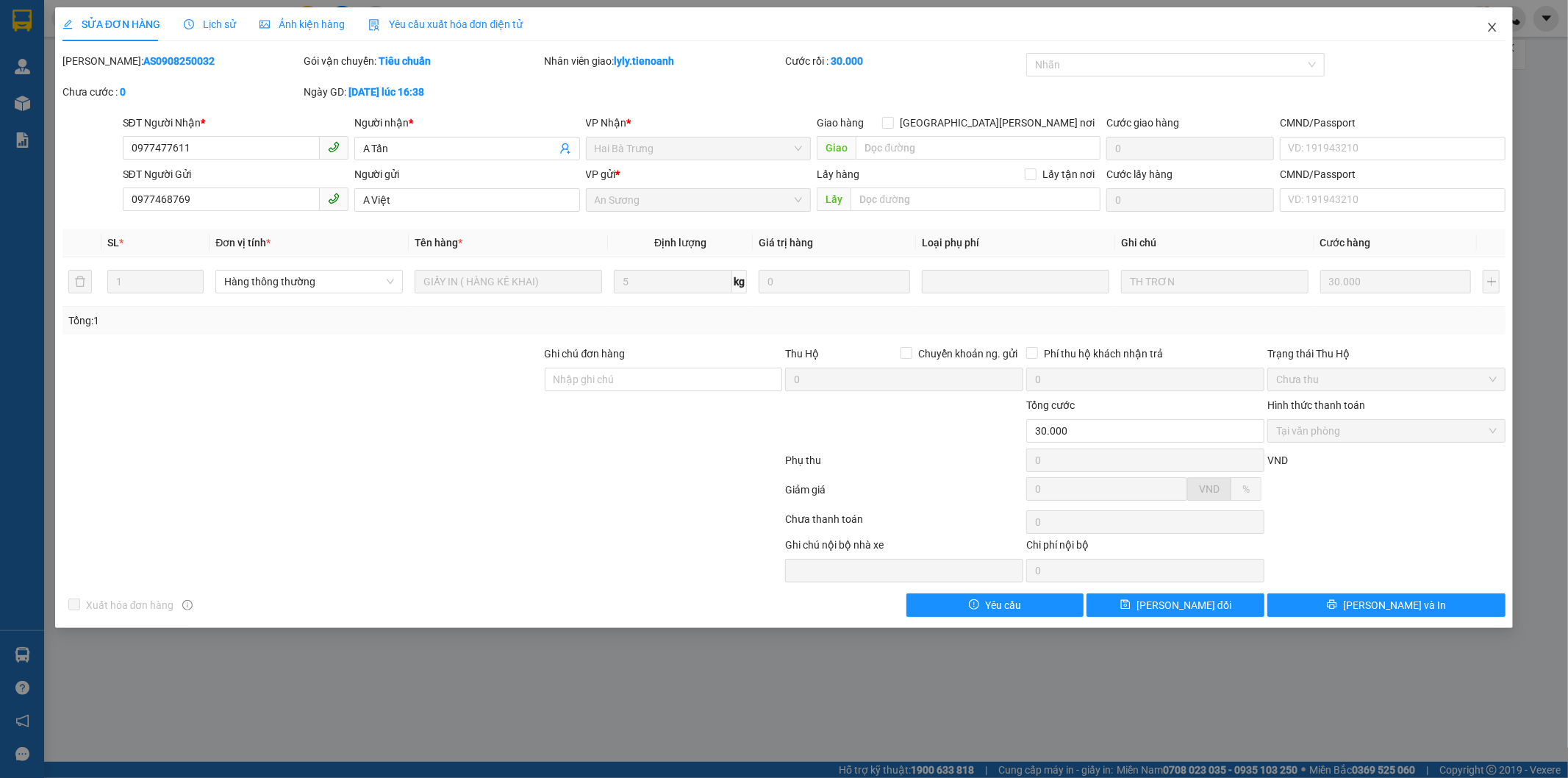
click at [1490, 28] on icon "close" at bounding box center [1492, 27] width 11 height 11
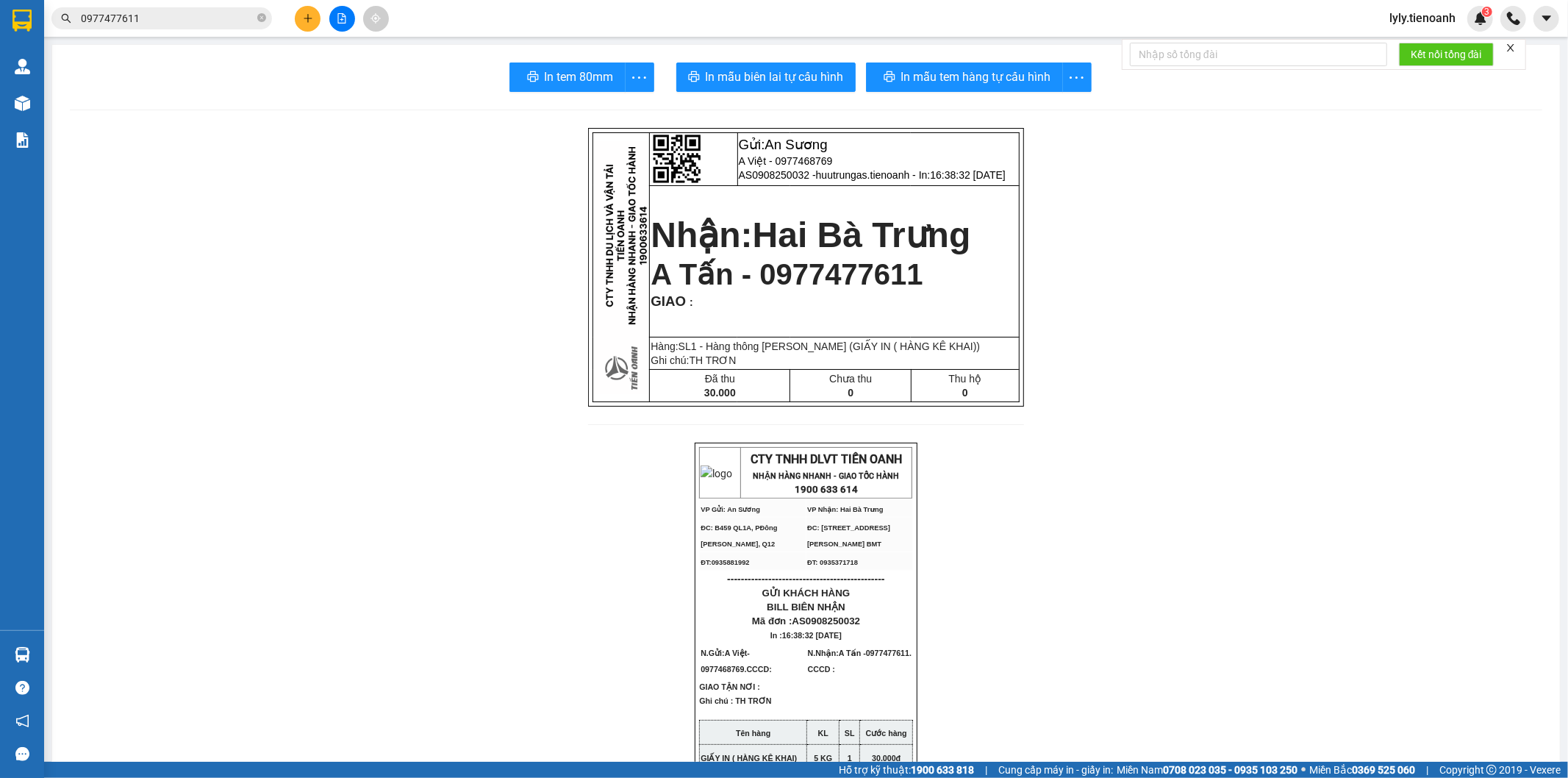
click at [145, 24] on input "0977477611" at bounding box center [168, 18] width 173 height 16
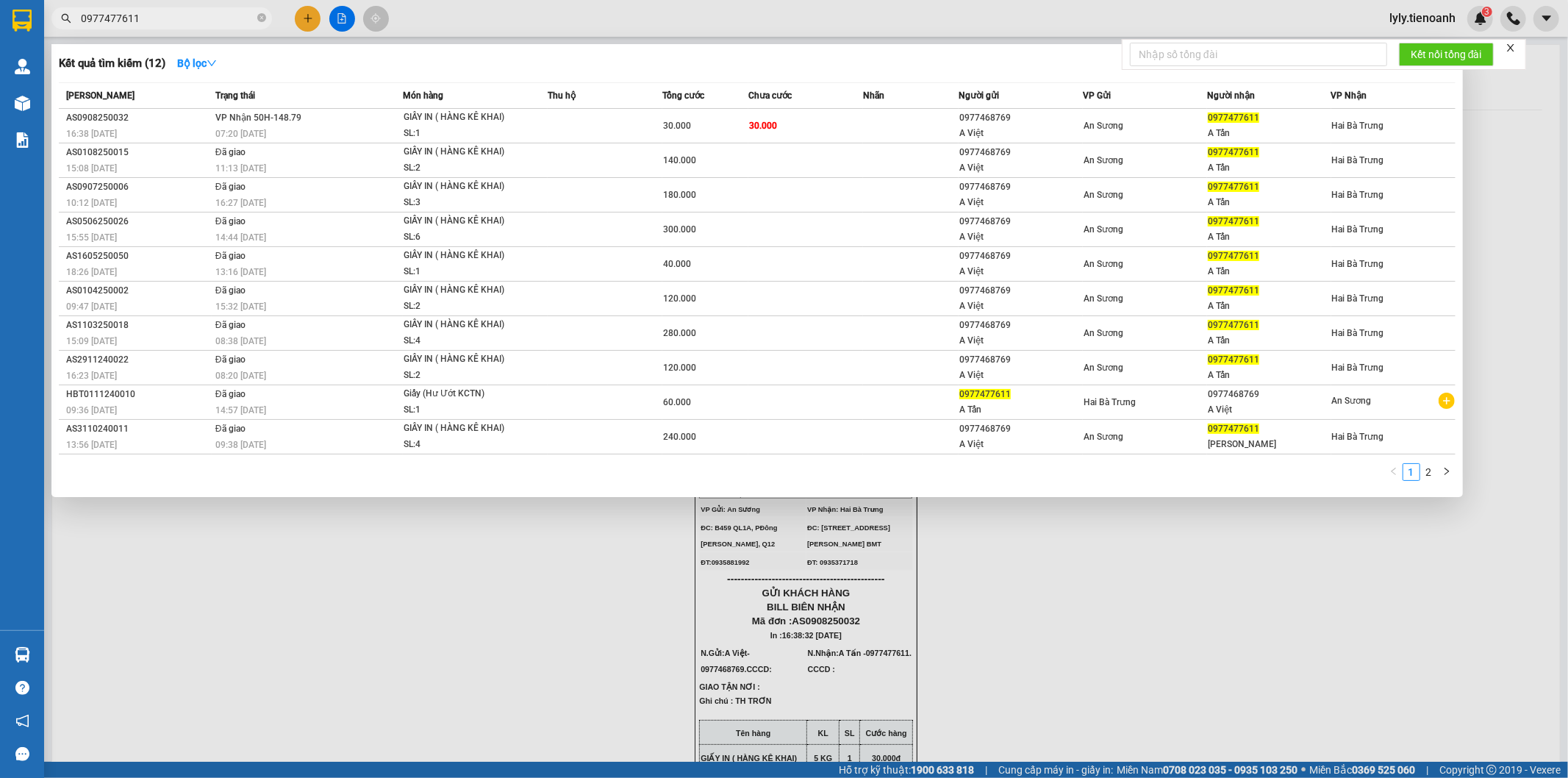
click at [145, 24] on input "0977477611" at bounding box center [168, 18] width 173 height 16
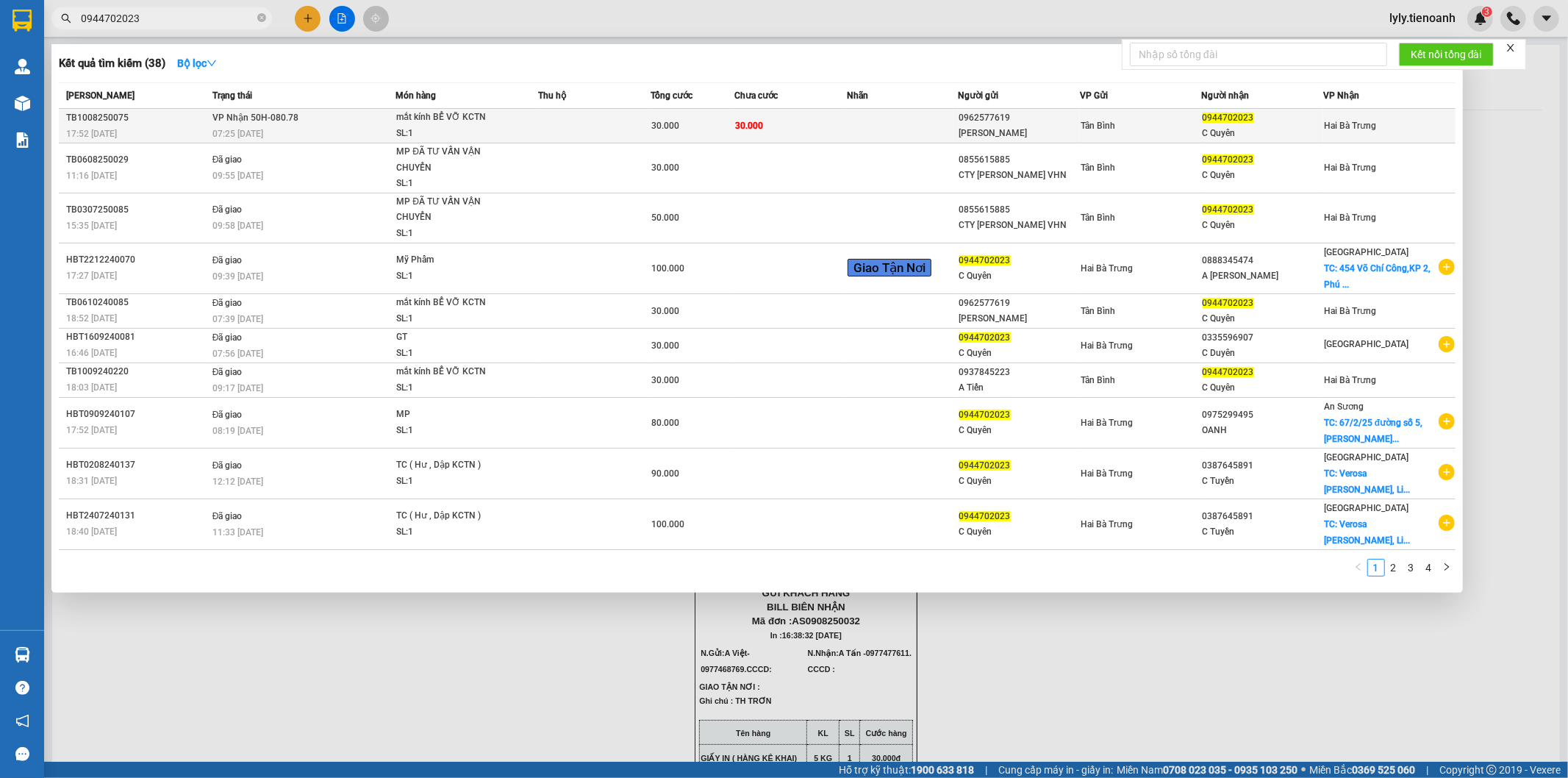
type input "0944702023"
click at [438, 128] on div "SL: 1" at bounding box center [452, 133] width 111 height 16
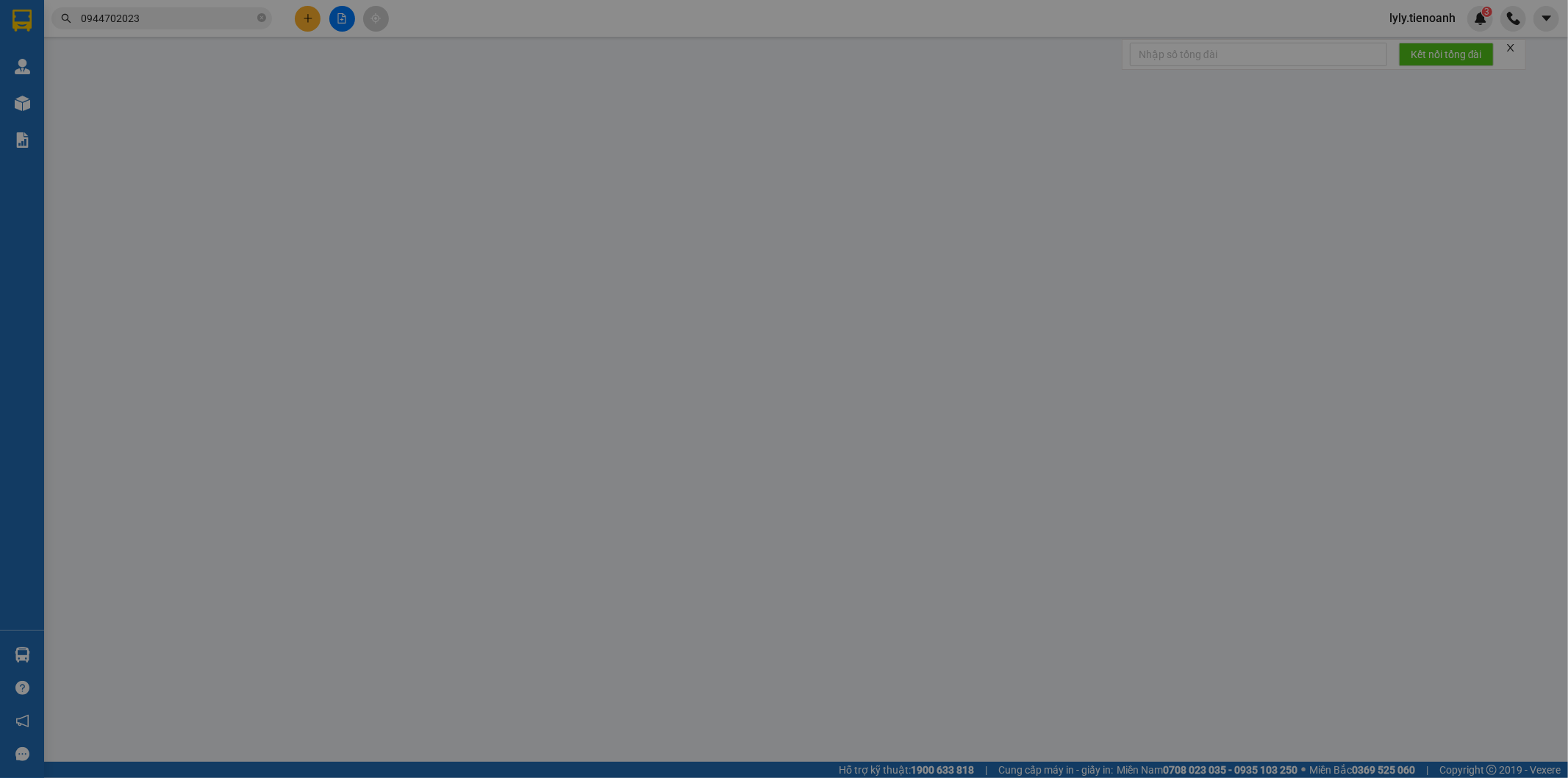
type input "0944702023"
type input "C Quyên"
type input "0962577619"
type input "C Nguyệt"
type input "30.000"
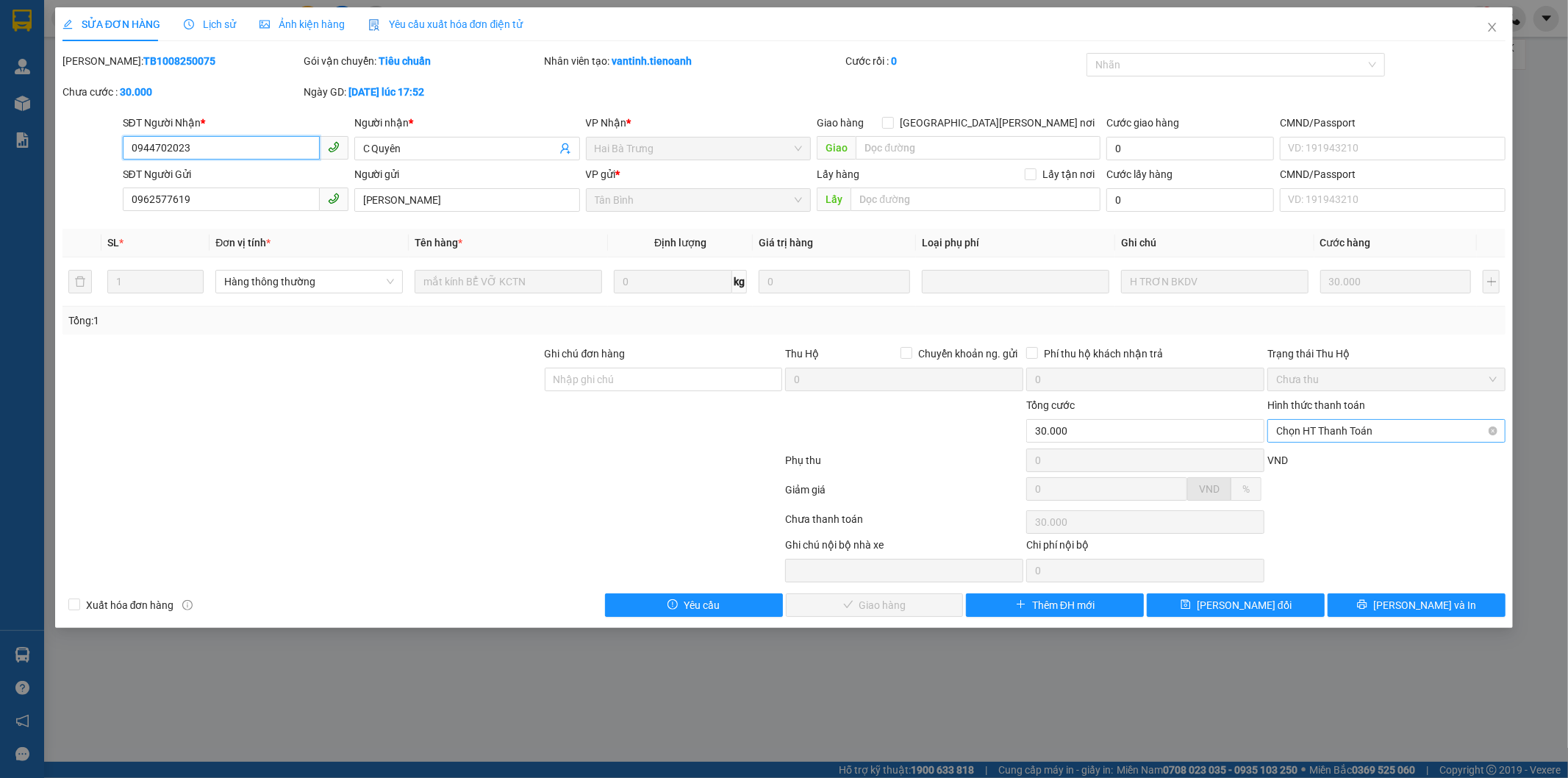
click at [1338, 436] on span "Chọn HT Thanh Toán" at bounding box center [1386, 430] width 220 height 22
drag, startPoint x: 1335, startPoint y: 453, endPoint x: 1395, endPoint y: 452, distance: 60.0
click at [1335, 454] on div "Tại văn phòng" at bounding box center [1387, 460] width 220 height 16
type input "0"
click at [850, 602] on span "[PERSON_NAME] và Giao hàng" at bounding box center [913, 604] width 198 height 16
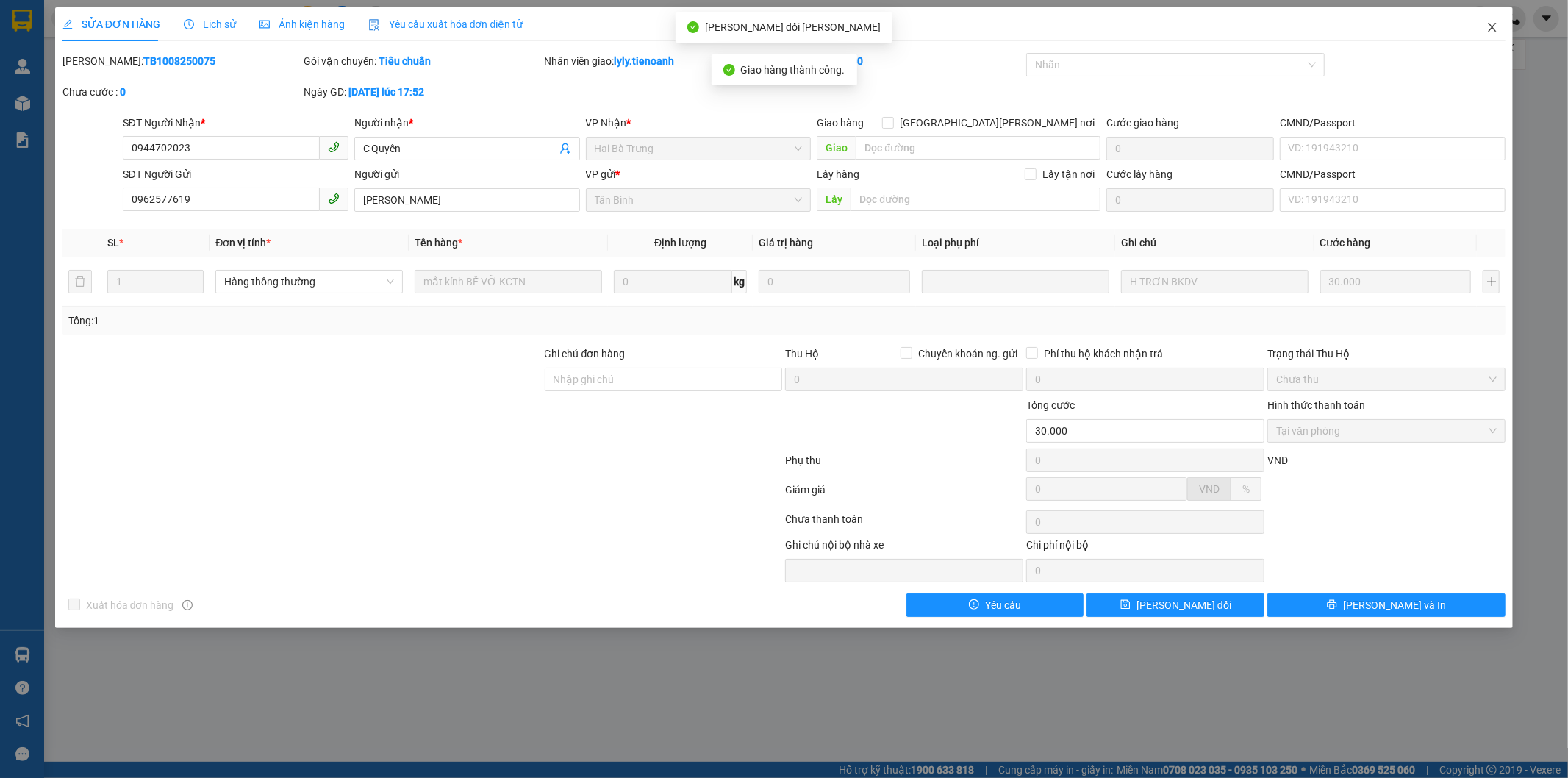
click at [1493, 26] on icon "close" at bounding box center [1492, 27] width 11 height 11
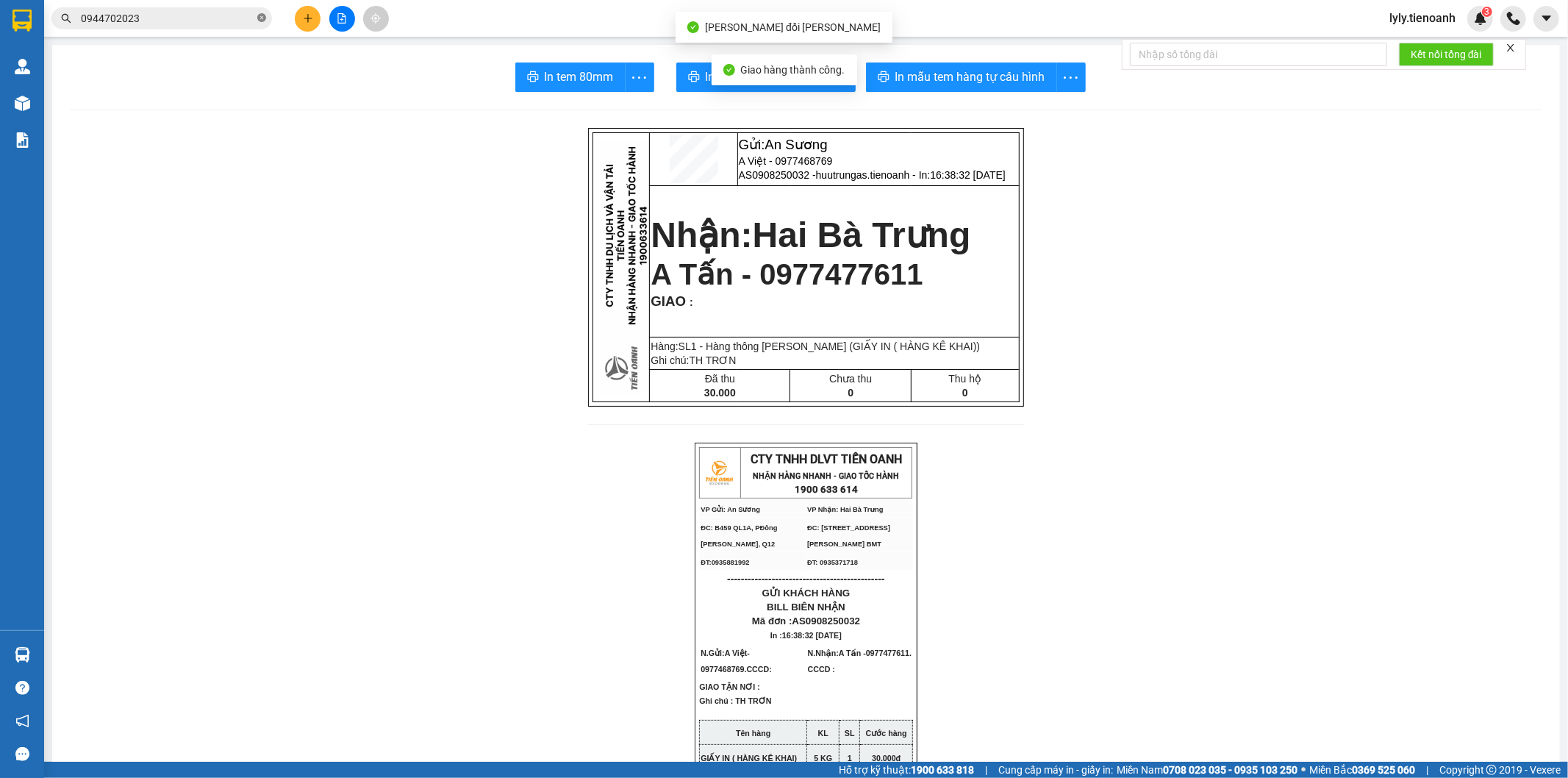
click at [262, 23] on span at bounding box center [261, 18] width 9 height 14
